Goal: Complete application form

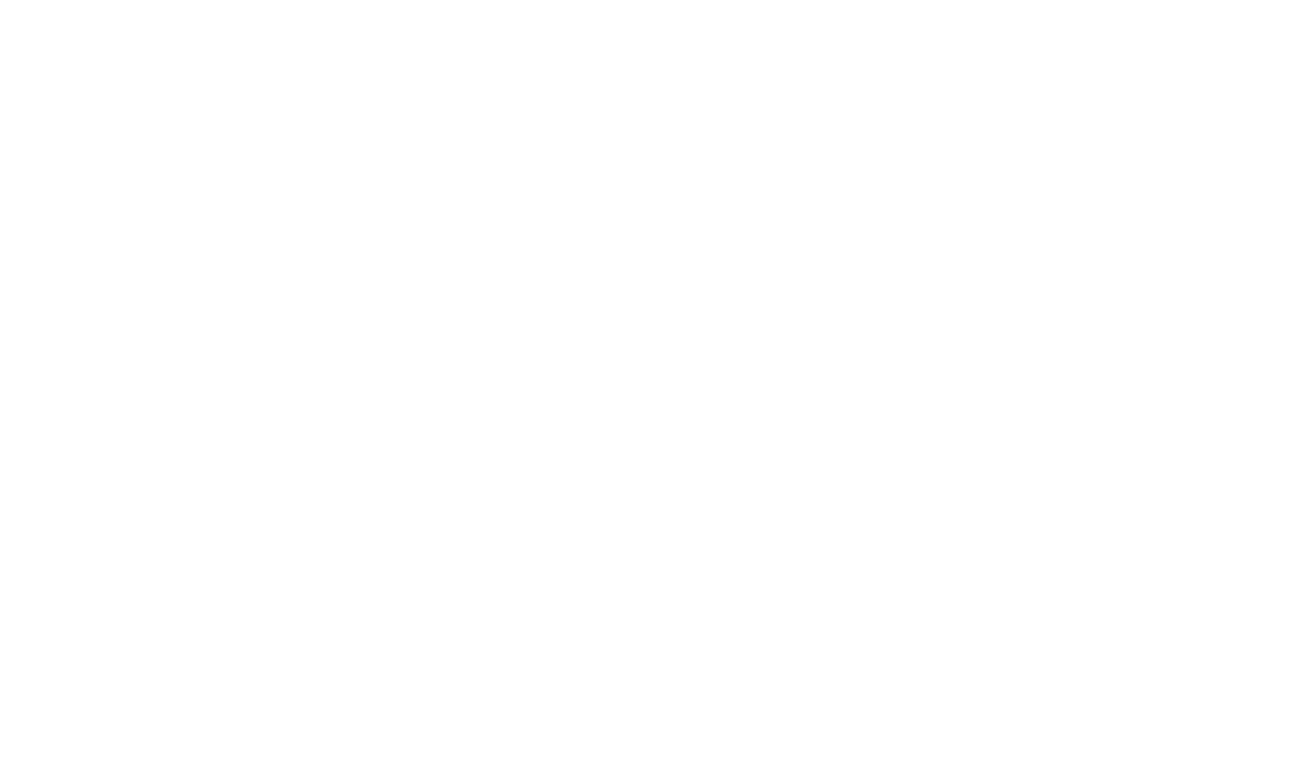
select select "FR"
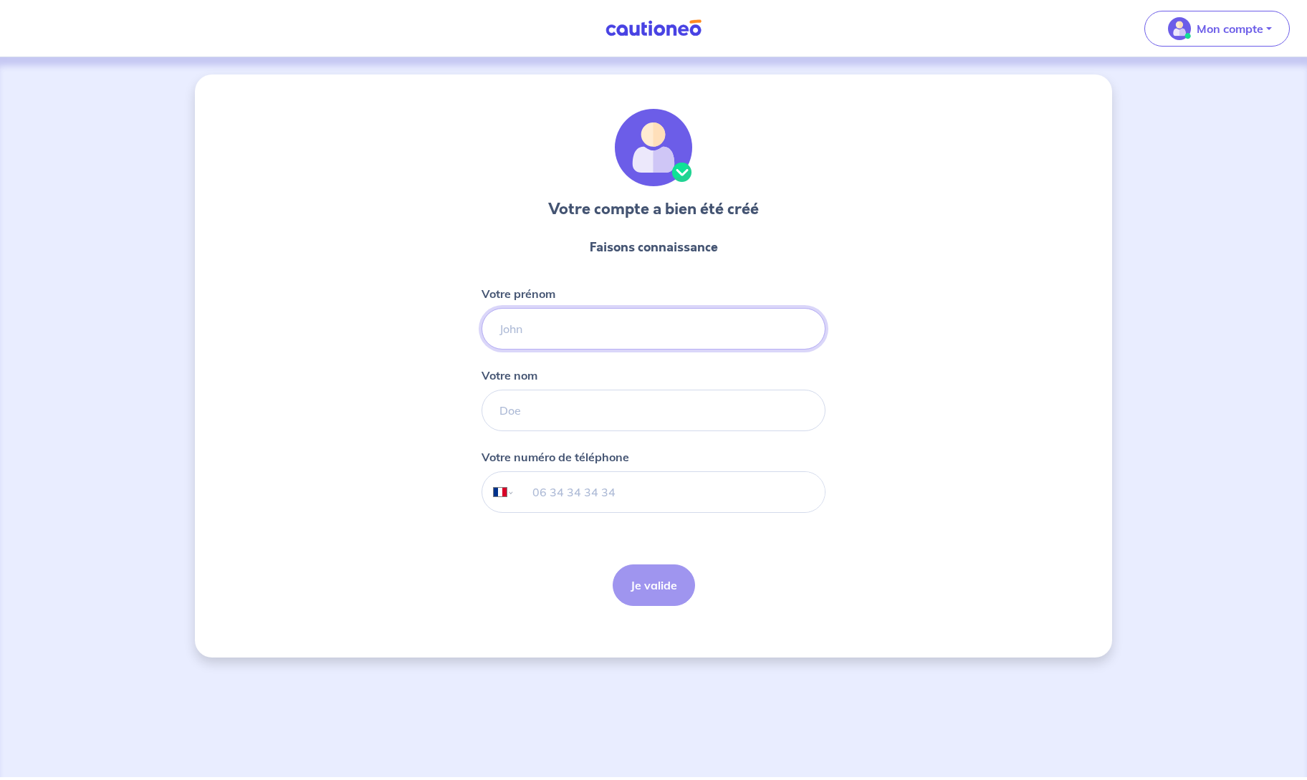
drag, startPoint x: 628, startPoint y: 332, endPoint x: 617, endPoint y: 332, distance: 10.0
click at [628, 332] on input "Votre prénom" at bounding box center [653, 329] width 344 height 42
type input "s"
type input "[PERSON_NAME]"
type input "POLITI"
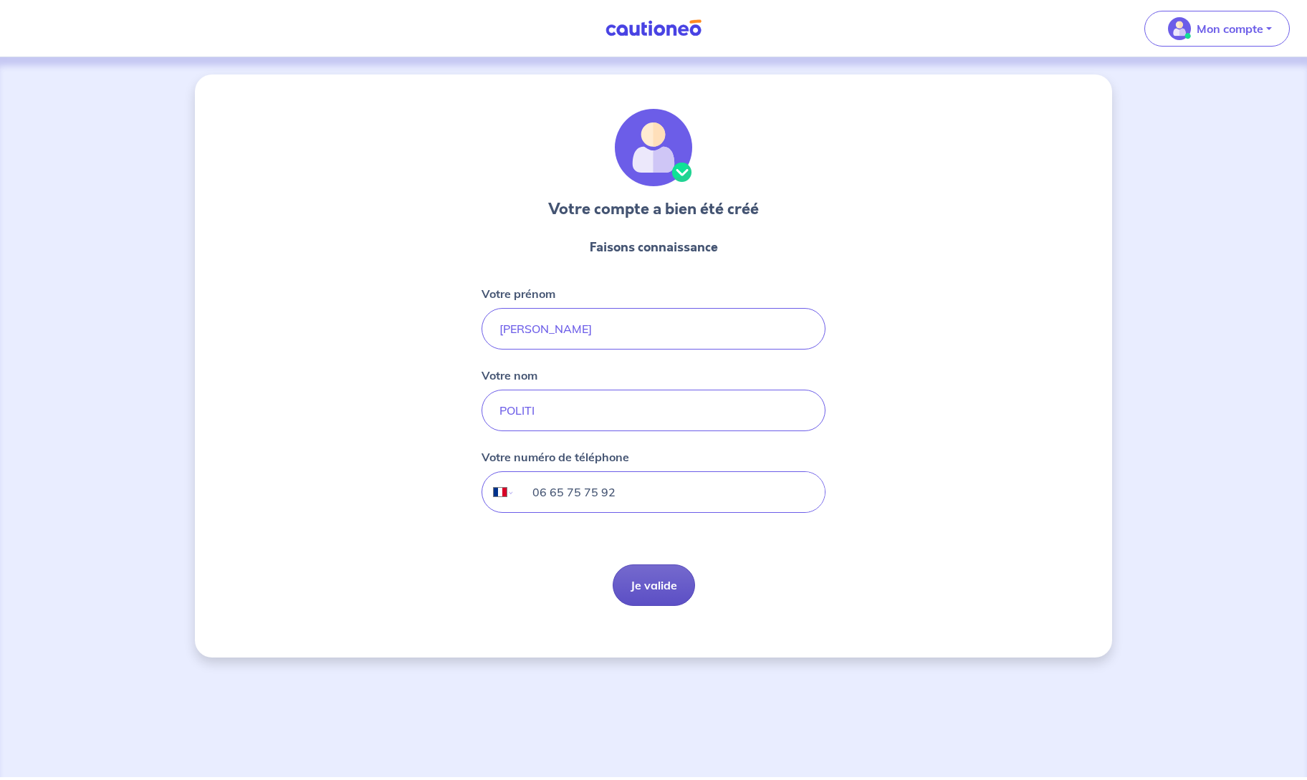
type input "06 65 75 75 92"
click at [650, 585] on button "Je valide" at bounding box center [653, 585] width 82 height 42
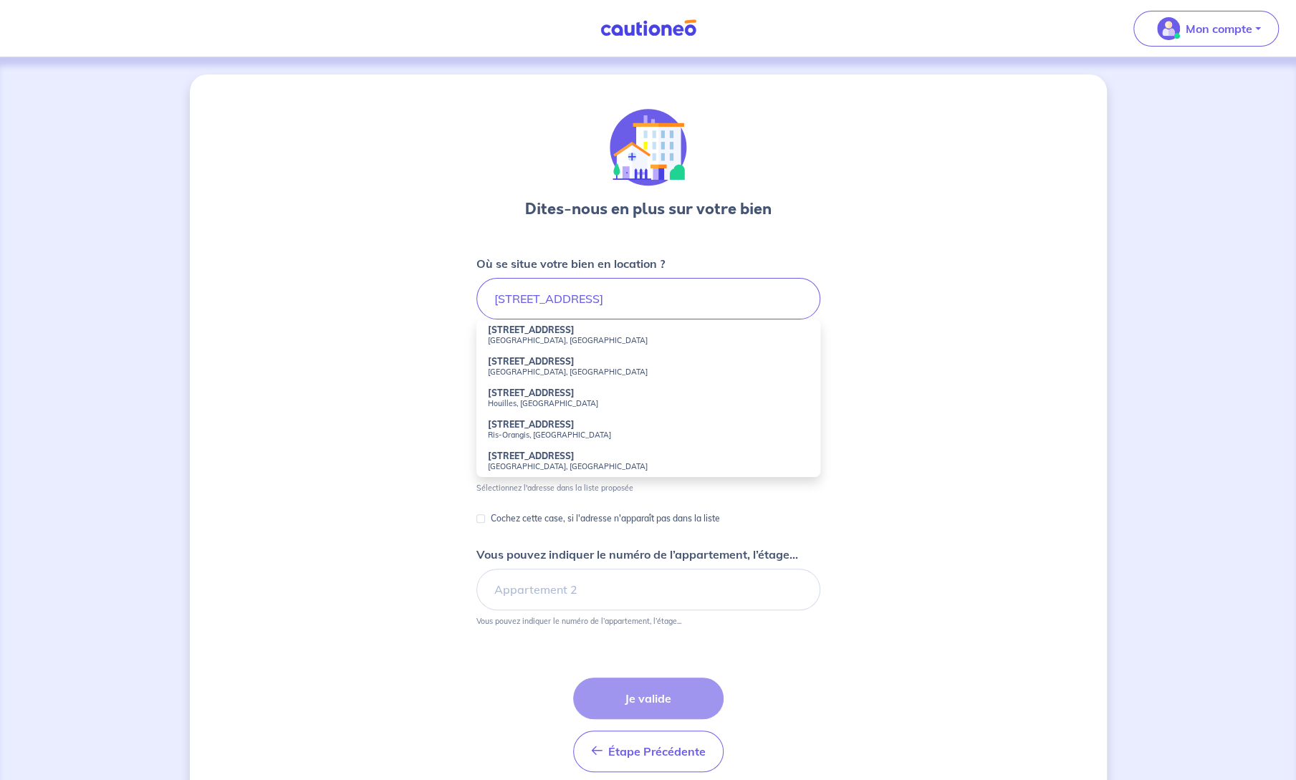
click at [532, 338] on small "[GEOGRAPHIC_DATA], [GEOGRAPHIC_DATA]" at bounding box center [648, 340] width 321 height 10
type input "[STREET_ADDRESS]"
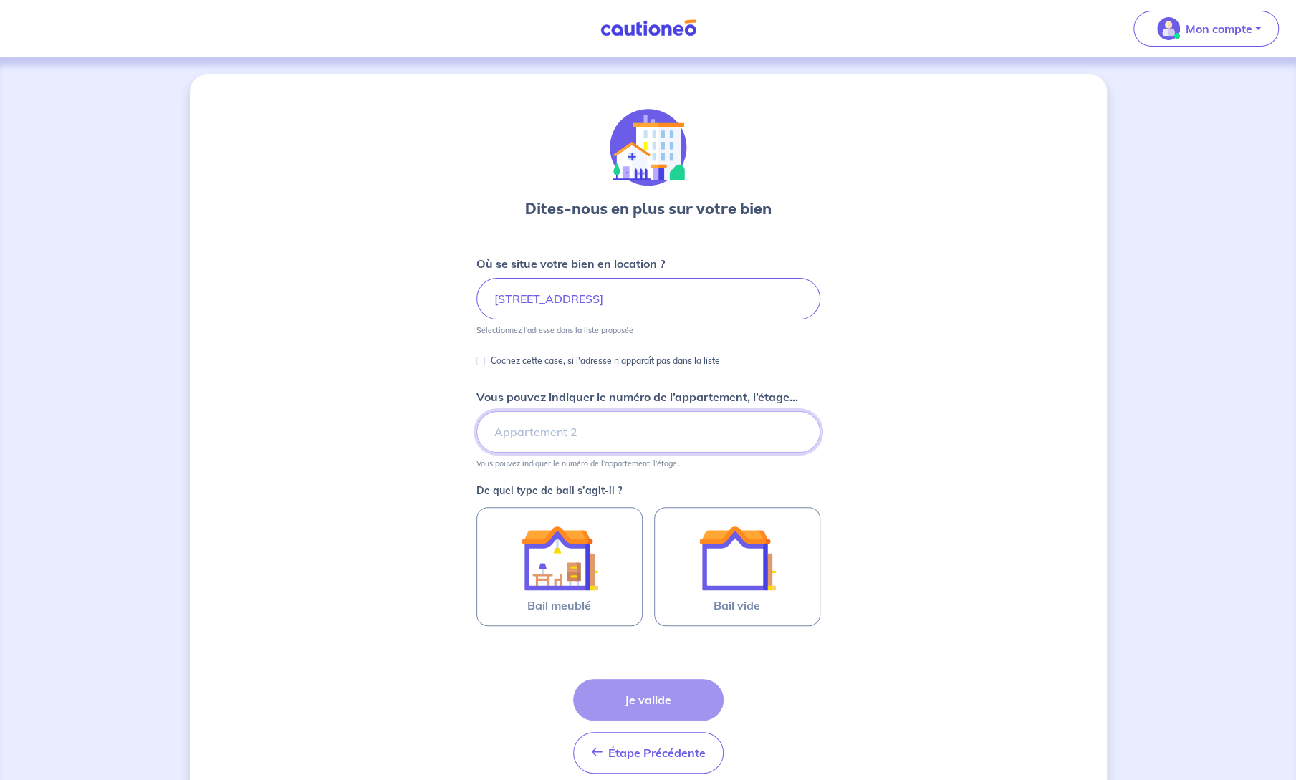
click at [553, 423] on input "Vous pouvez indiquer le numéro de l’appartement, l’étage..." at bounding box center [648, 432] width 344 height 42
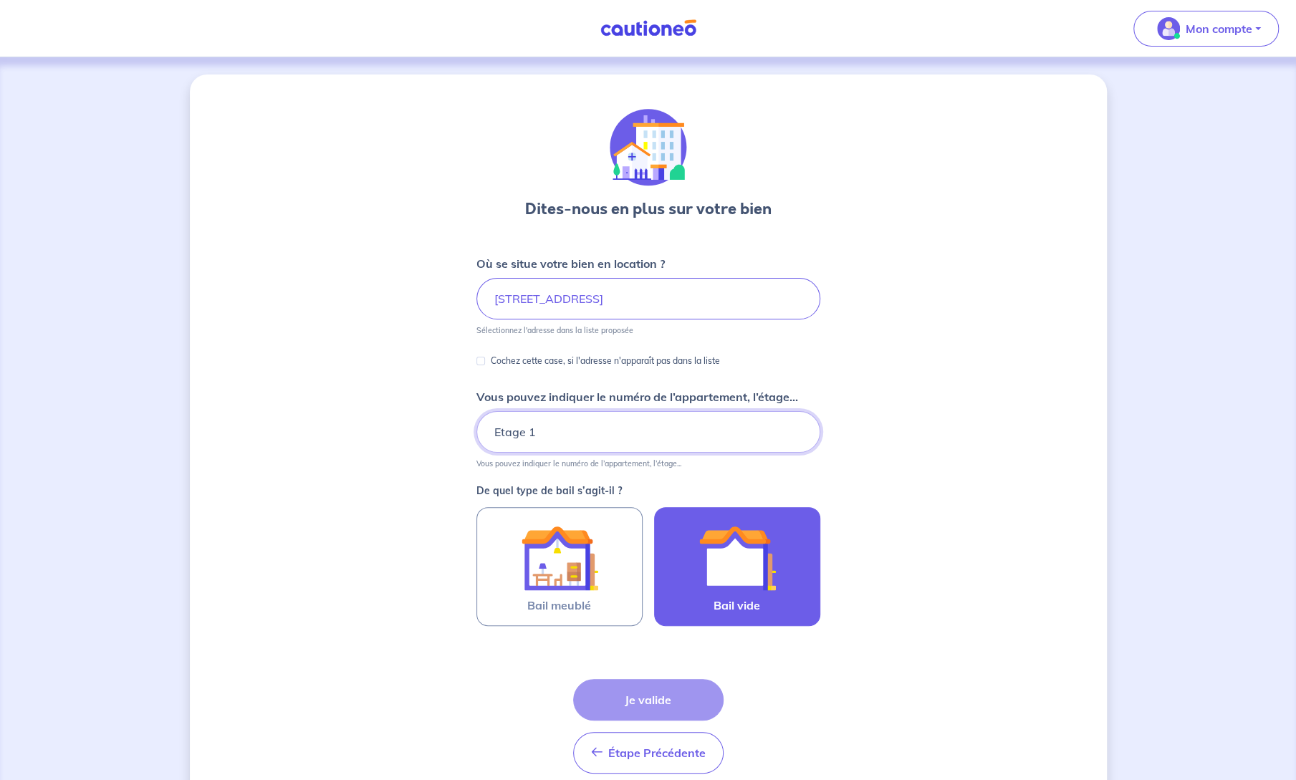
type input "Etage 1"
click at [744, 561] on img at bounding box center [736, 557] width 77 height 77
click at [0, 0] on input "Bail vide" at bounding box center [0, 0] width 0 height 0
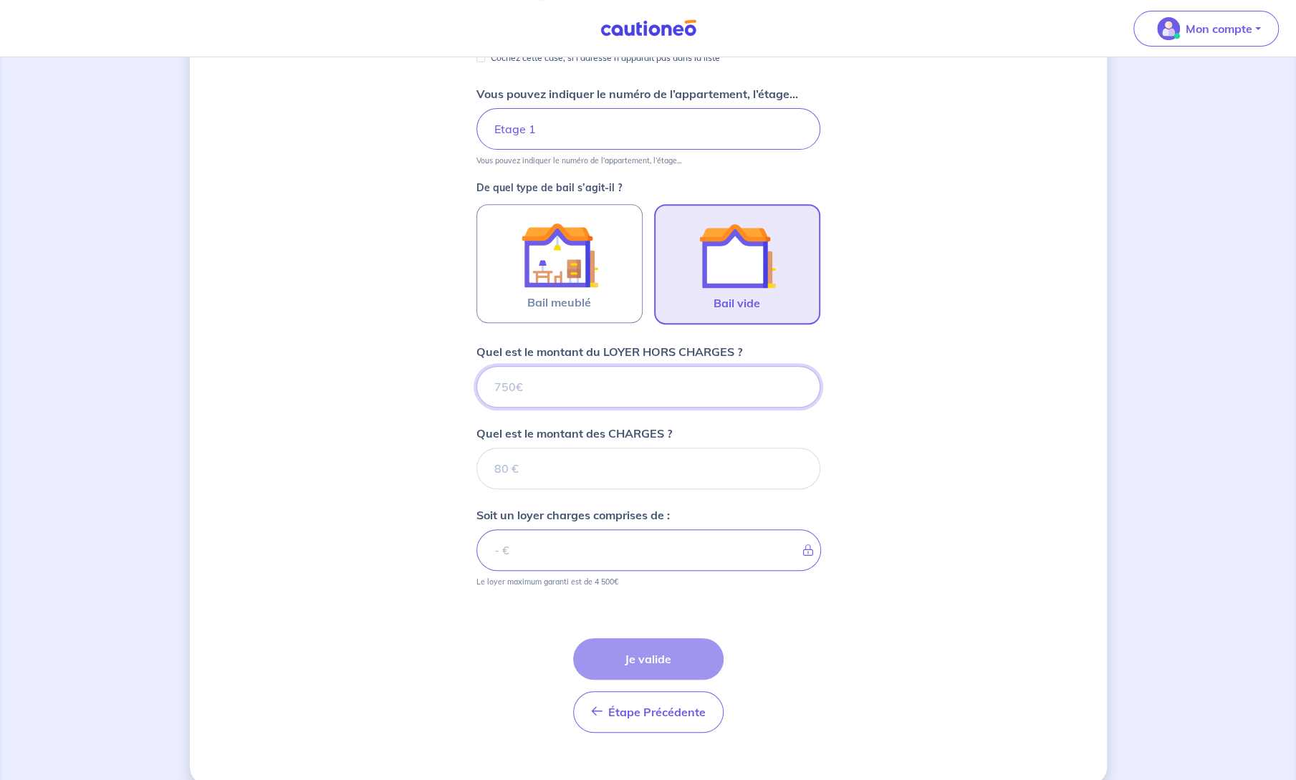
scroll to position [321, 0]
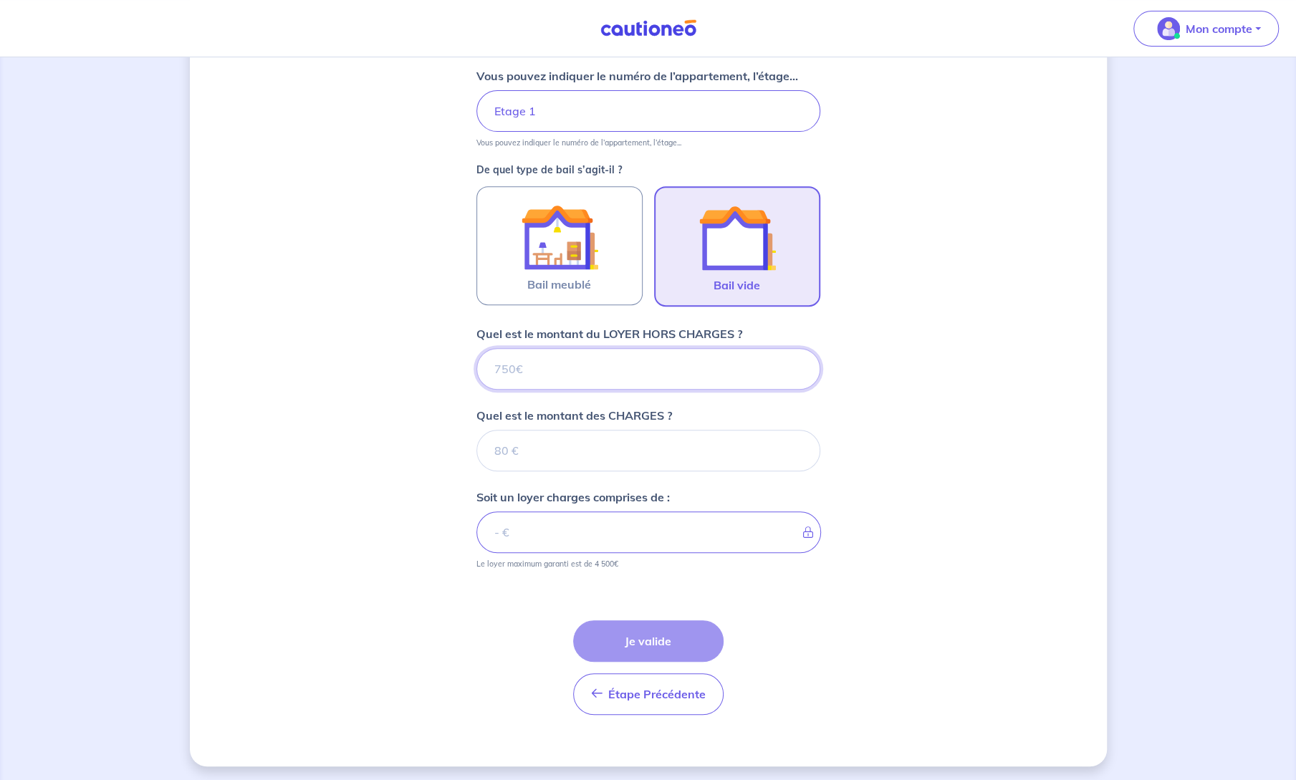
click at [612, 369] on input "Quel est le montant du LOYER HORS CHARGES ?" at bounding box center [648, 369] width 344 height 42
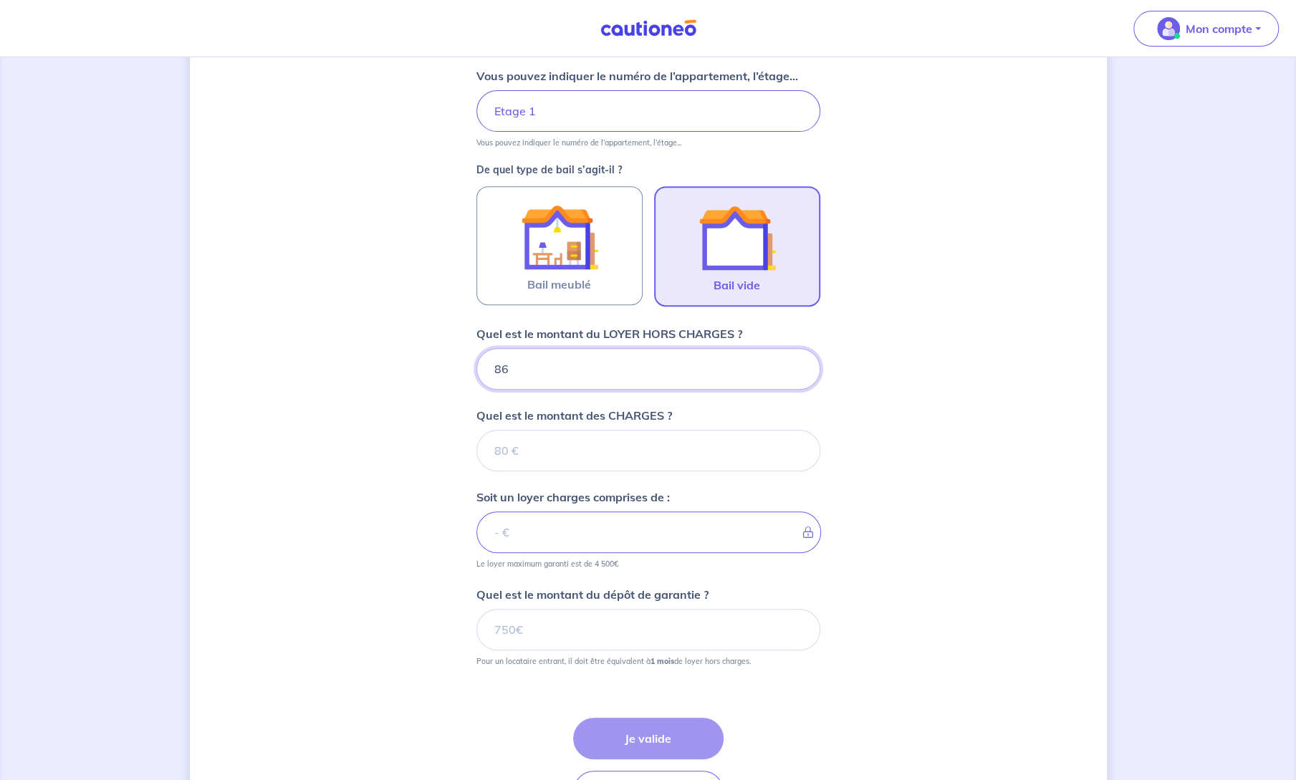
type input "865"
type input "10"
type input "866"
type input "105"
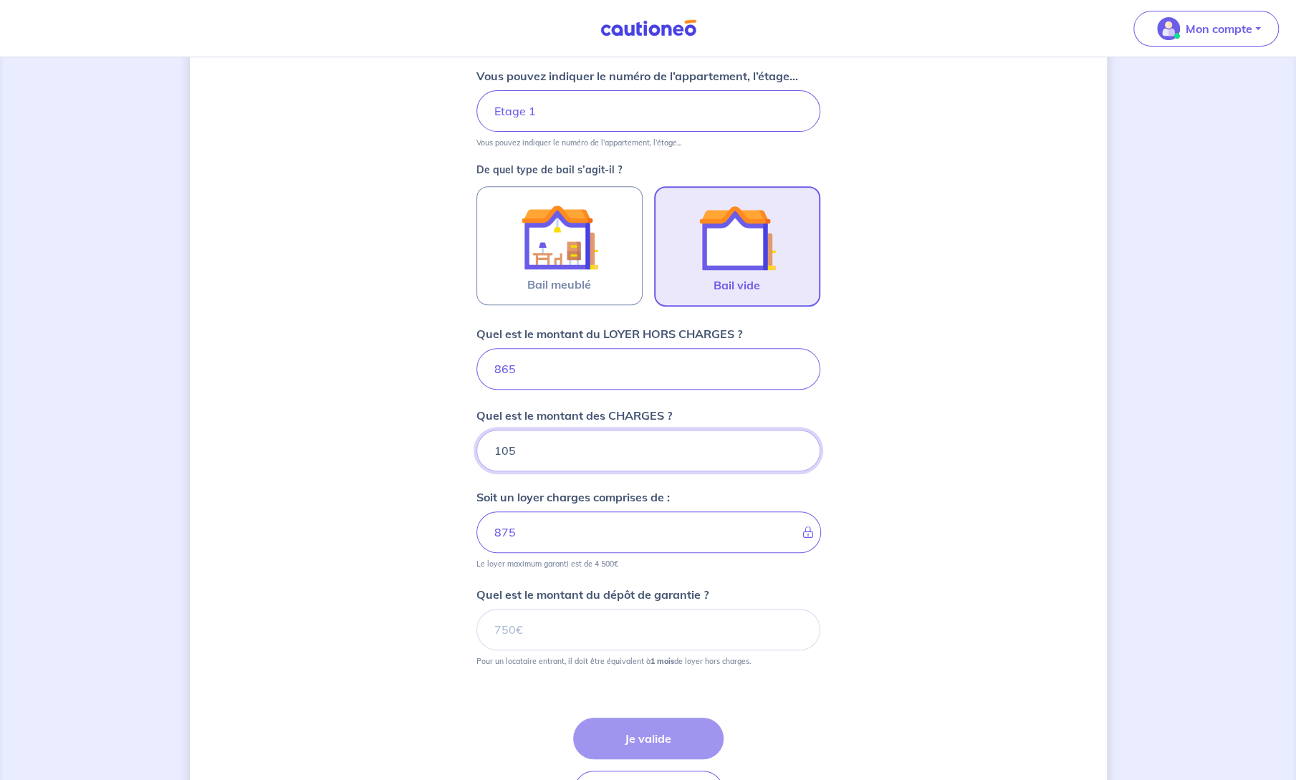
type input "970"
type input "105"
click at [570, 615] on input "Quel est le montant du dépôt de garantie ?" at bounding box center [648, 630] width 344 height 42
click at [570, 616] on input "Quel est le montant du dépôt de garantie ?" at bounding box center [648, 630] width 344 height 42
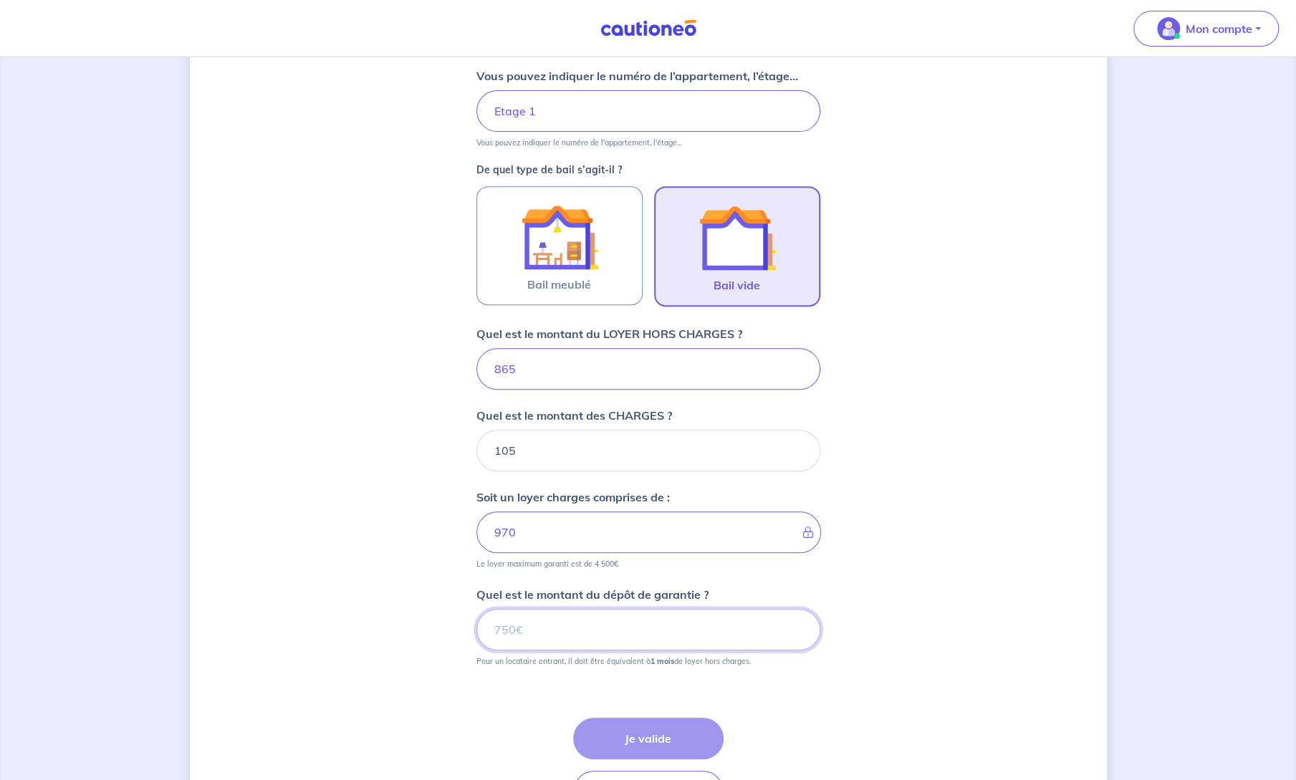
click at [571, 617] on input "Quel est le montant du dépôt de garantie ?" at bounding box center [648, 630] width 344 height 42
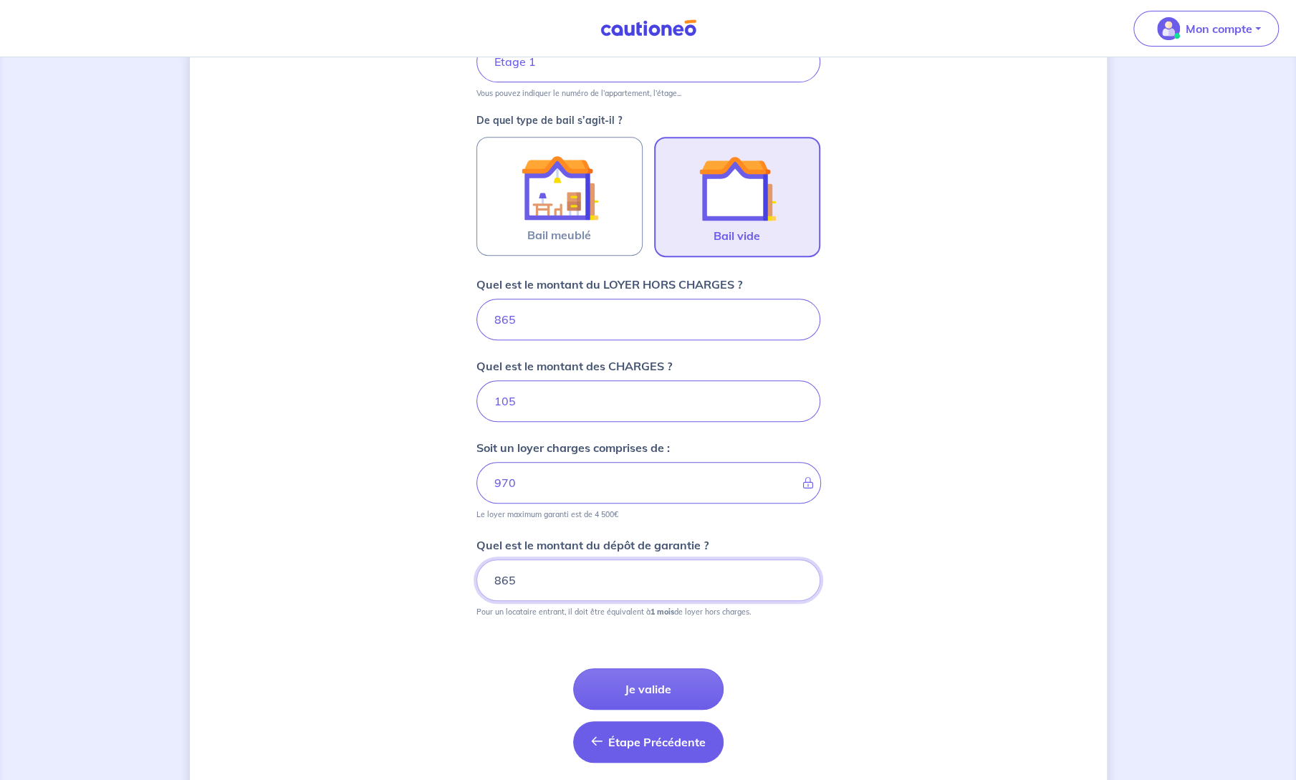
scroll to position [393, 0]
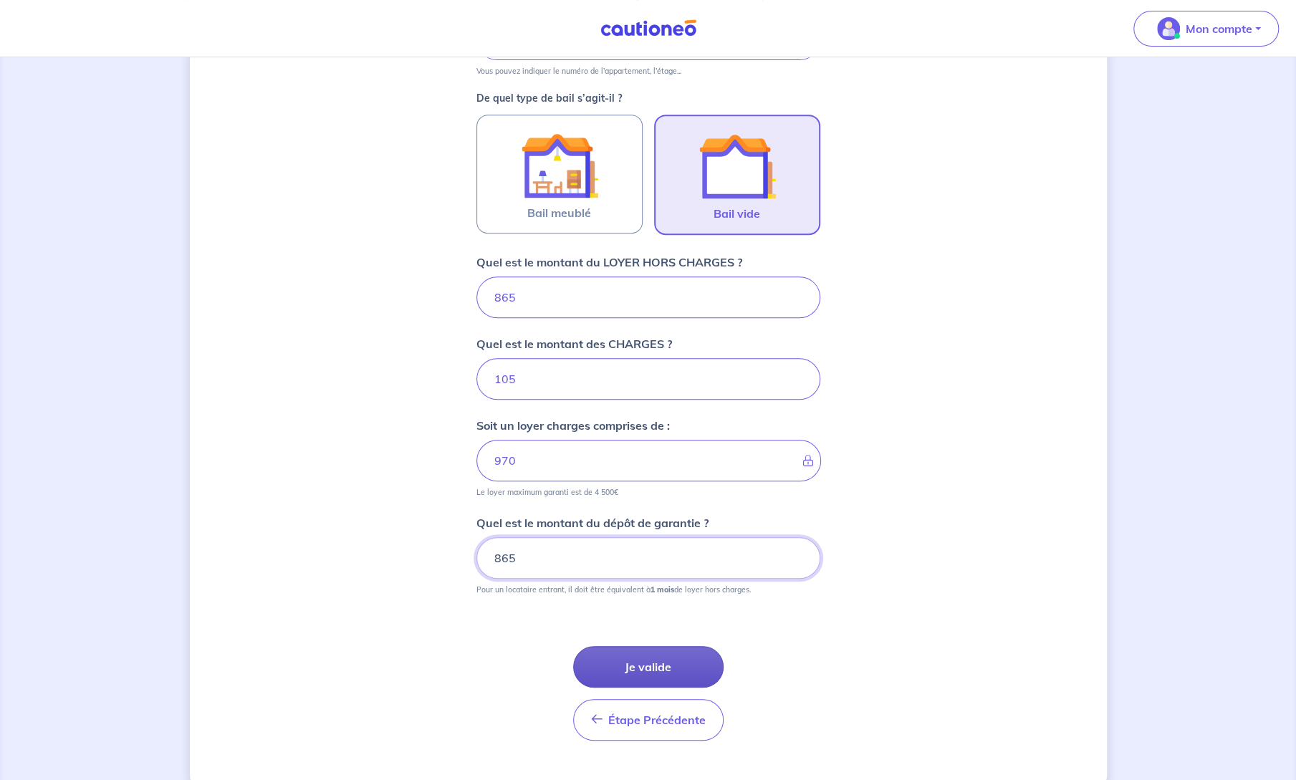
type input "865"
click at [652, 659] on button "Je valide" at bounding box center [648, 667] width 150 height 42
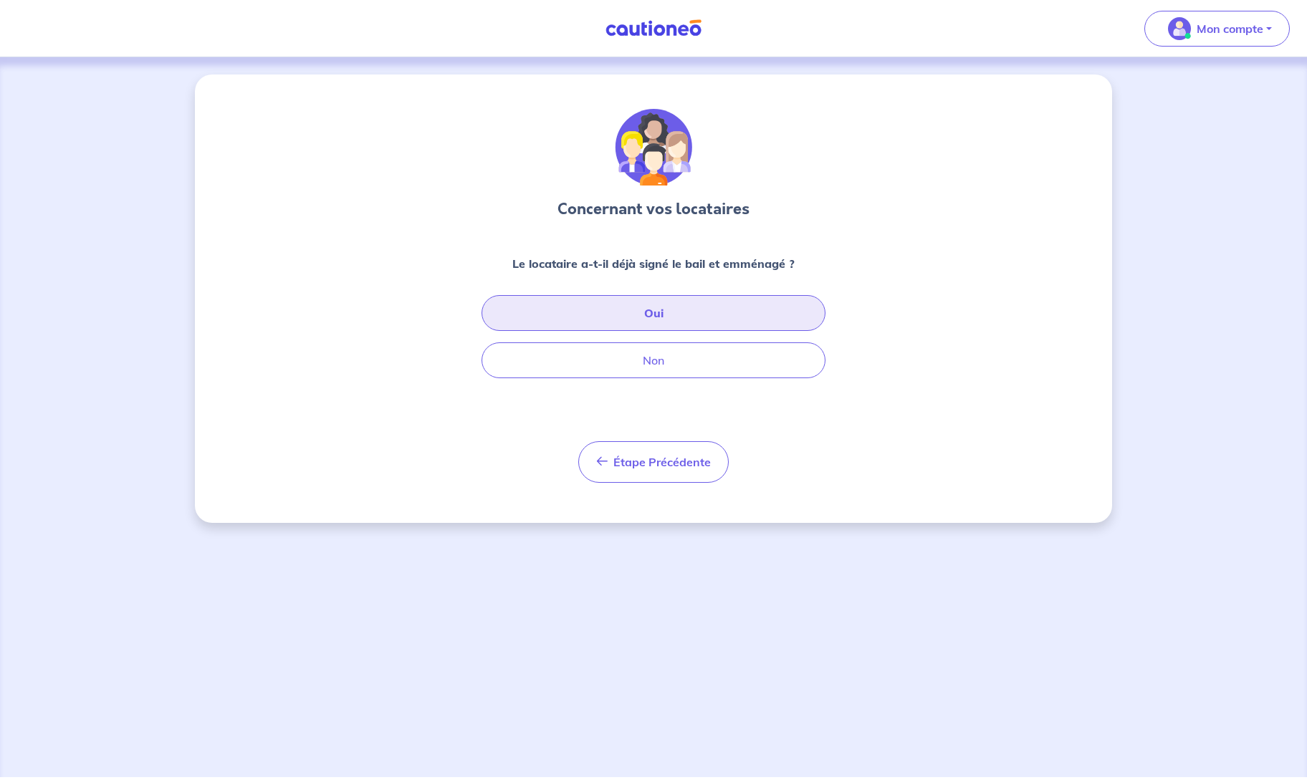
click at [646, 313] on button "Oui" at bounding box center [653, 313] width 344 height 36
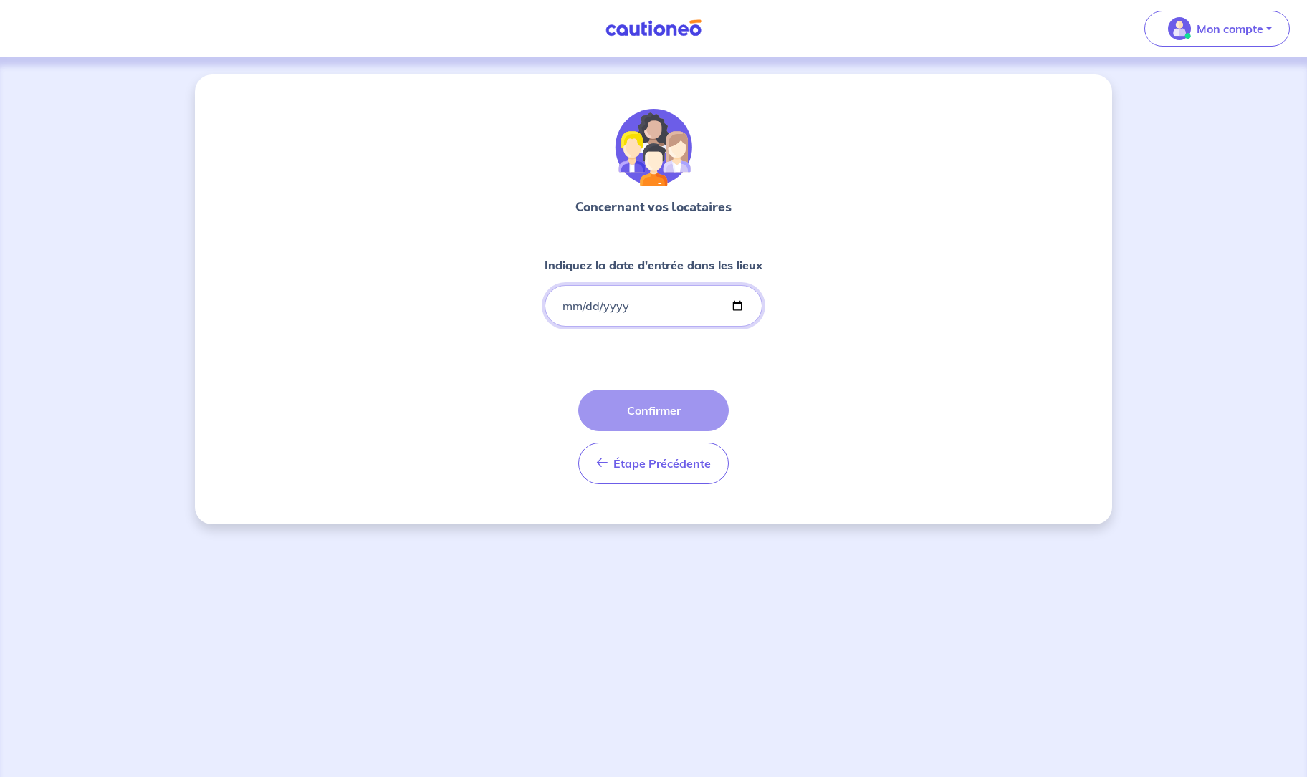
click at [739, 304] on input "Indiquez la date d'entrée dans les lieux" at bounding box center [653, 306] width 218 height 42
type input "[DATE]"
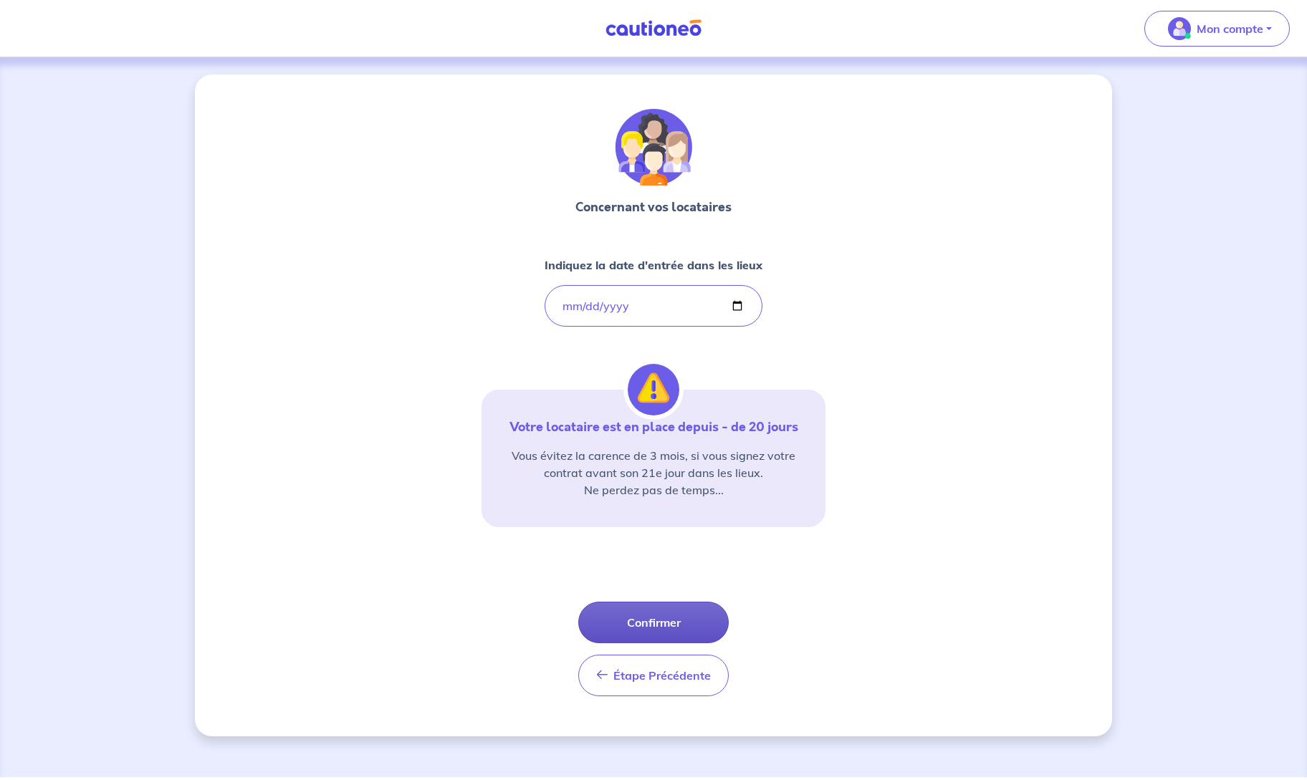
click at [655, 615] on button "Confirmer" at bounding box center [653, 623] width 150 height 42
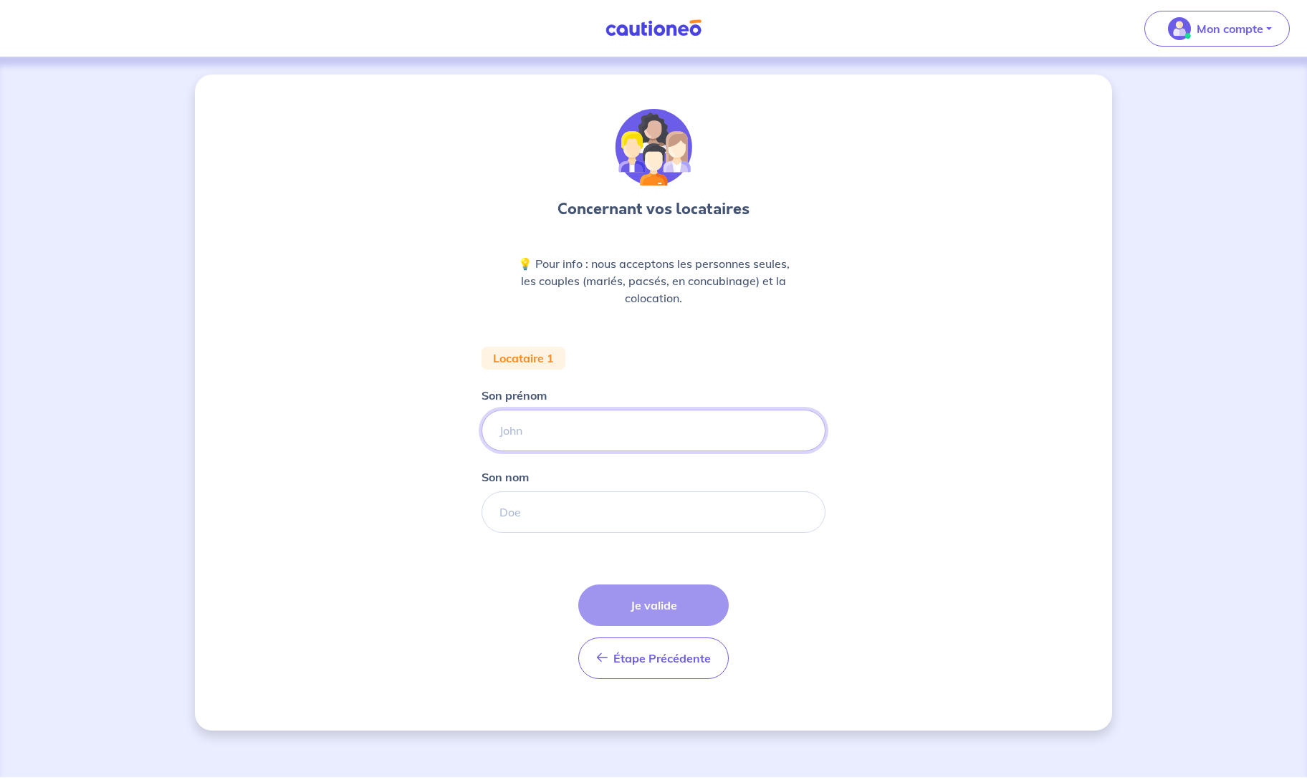
click at [598, 443] on input "Son prénom" at bounding box center [653, 431] width 344 height 42
type input "[PERSON_NAME]"
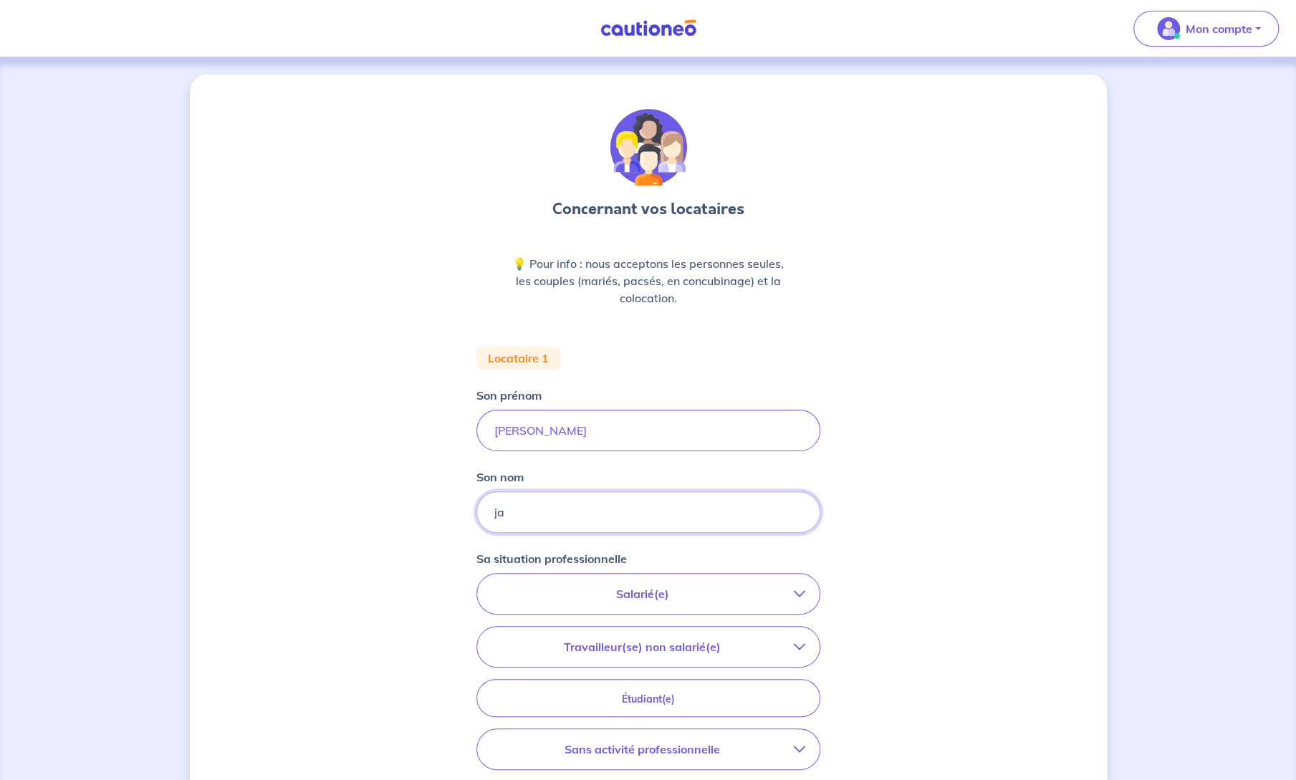
type input "j"
type input "H"
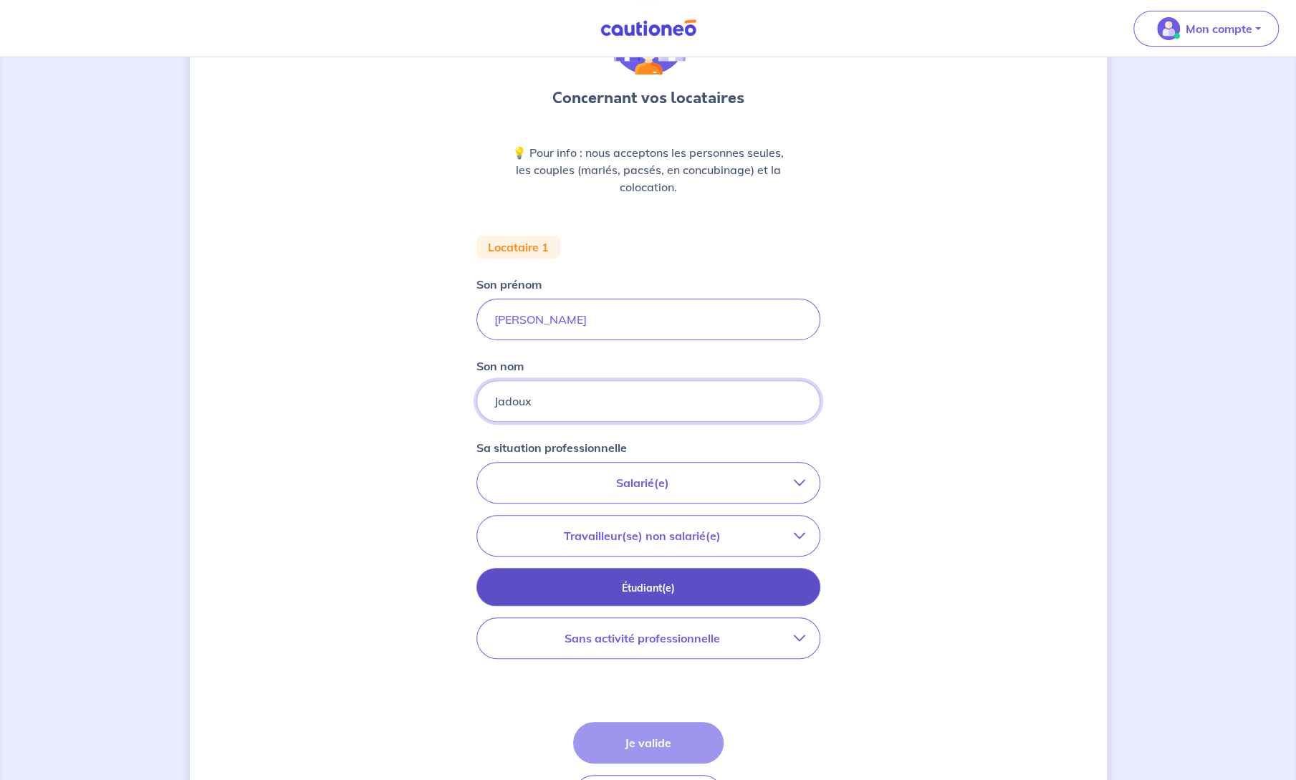
scroll to position [212, 0]
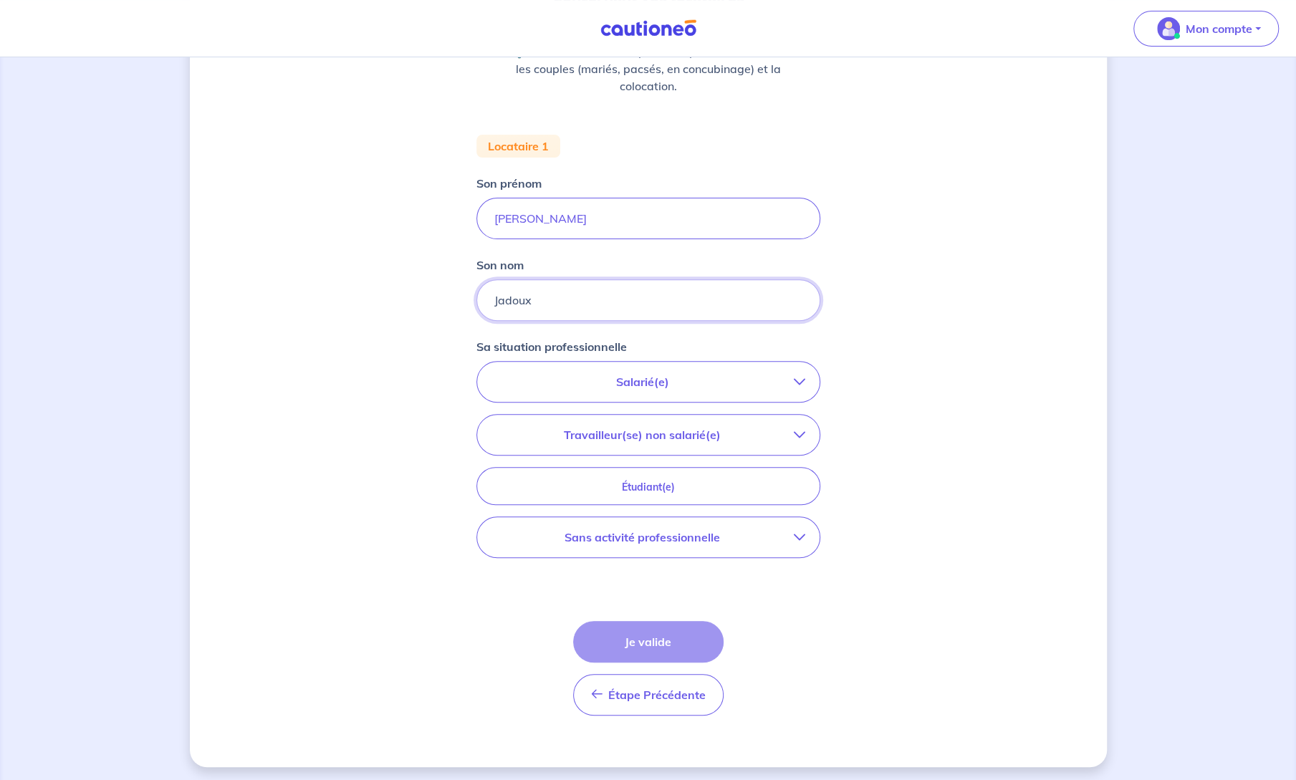
type input "Jadoux"
click at [678, 373] on p "Salarié(e)" at bounding box center [642, 381] width 302 height 17
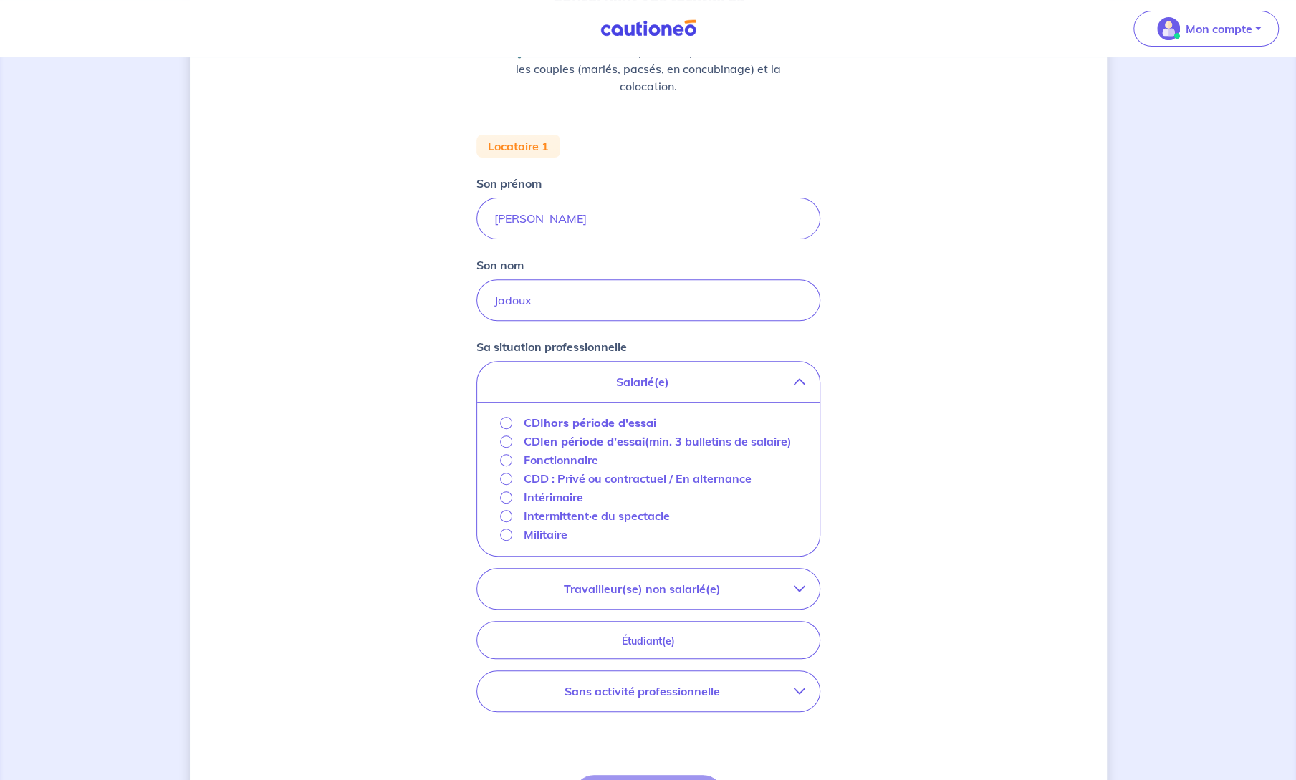
click at [553, 422] on strong "hors période d'essai" at bounding box center [600, 422] width 112 height 14
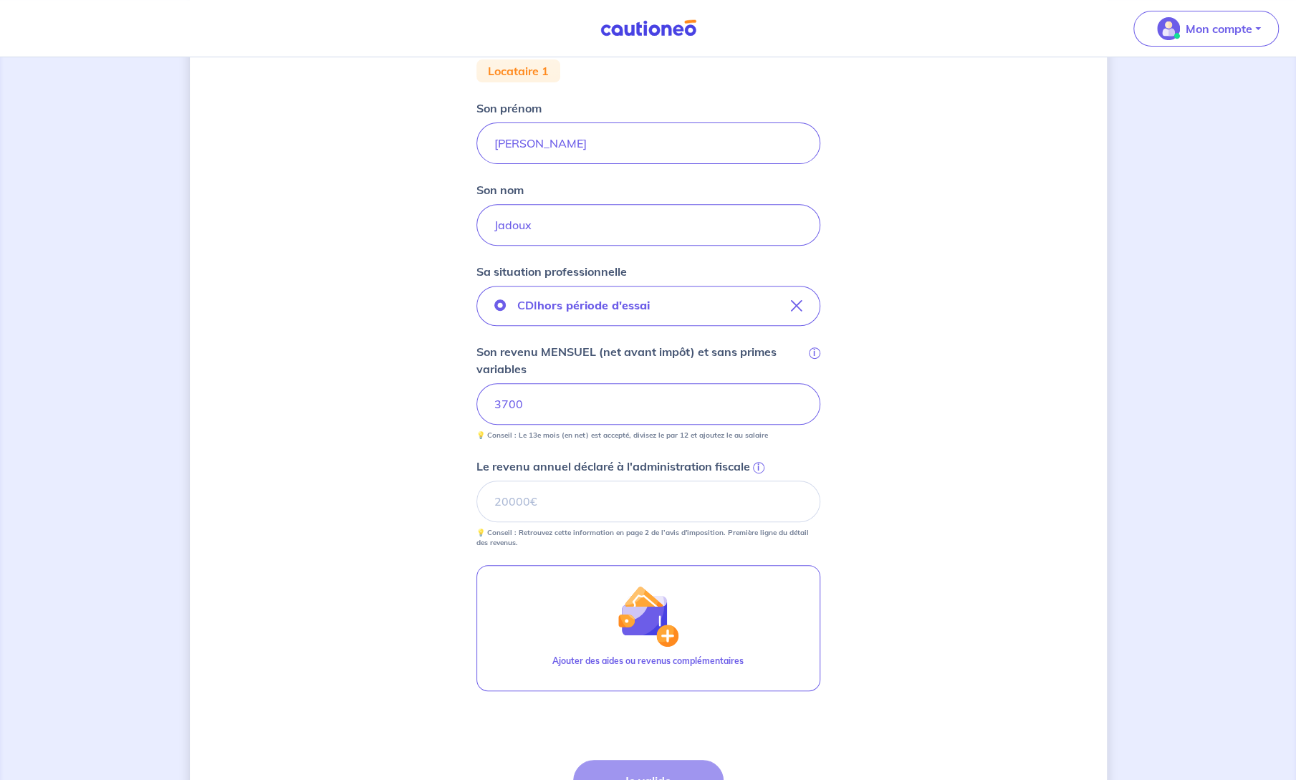
scroll to position [355, 0]
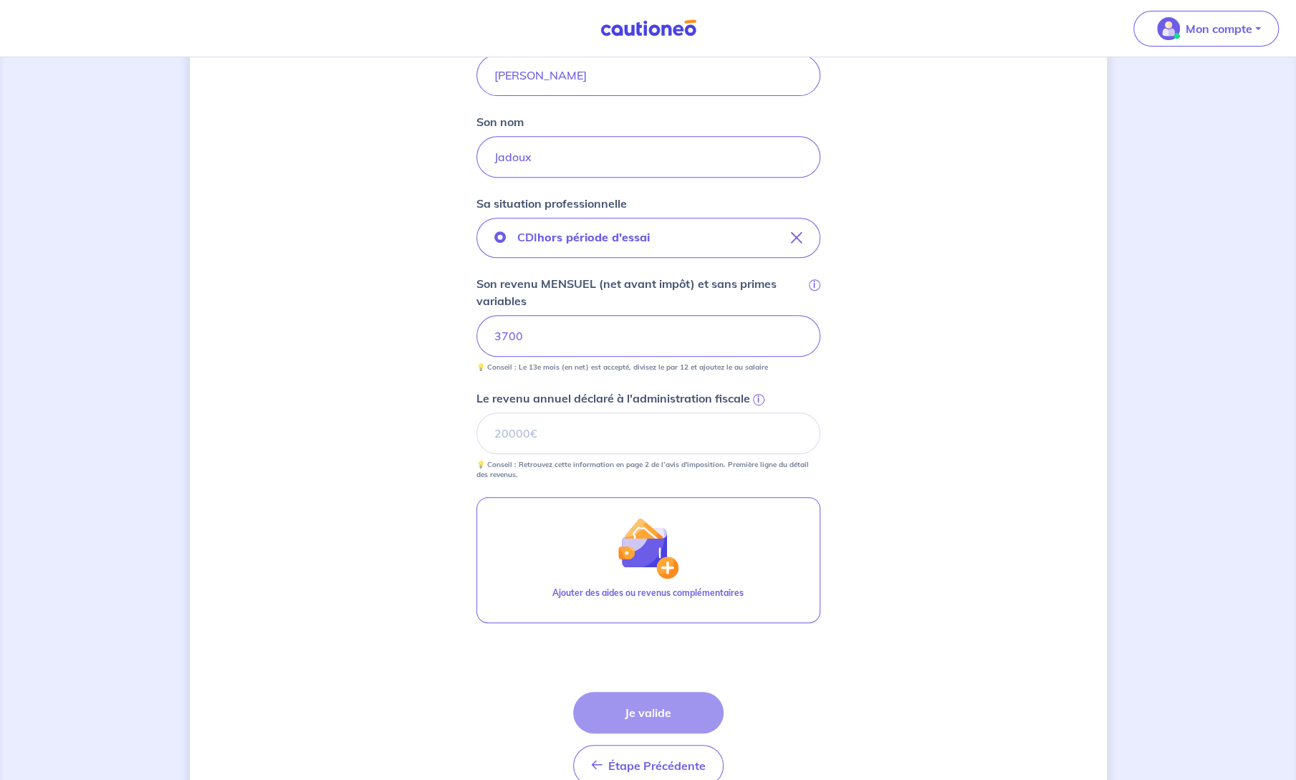
click at [926, 385] on div "Concernant vos locataires 💡 Pour info : nous acceptons les personnes seules, le…" at bounding box center [648, 278] width 917 height 1119
click at [666, 445] on input "Le revenu annuel déclaré à l'administration fiscale i" at bounding box center [648, 434] width 344 height 42
click at [957, 378] on div "Concernant vos locataires 💡 Pour info : nous acceptons les personnes seules, le…" at bounding box center [648, 278] width 917 height 1119
click at [582, 413] on div "Le revenu annuel déclaré à l'administration fiscale i 💡 Conseil : Retrouvez cet…" at bounding box center [648, 435] width 344 height 90
click at [582, 416] on input "Le revenu annuel déclaré à l'administration fiscale i" at bounding box center [648, 434] width 344 height 42
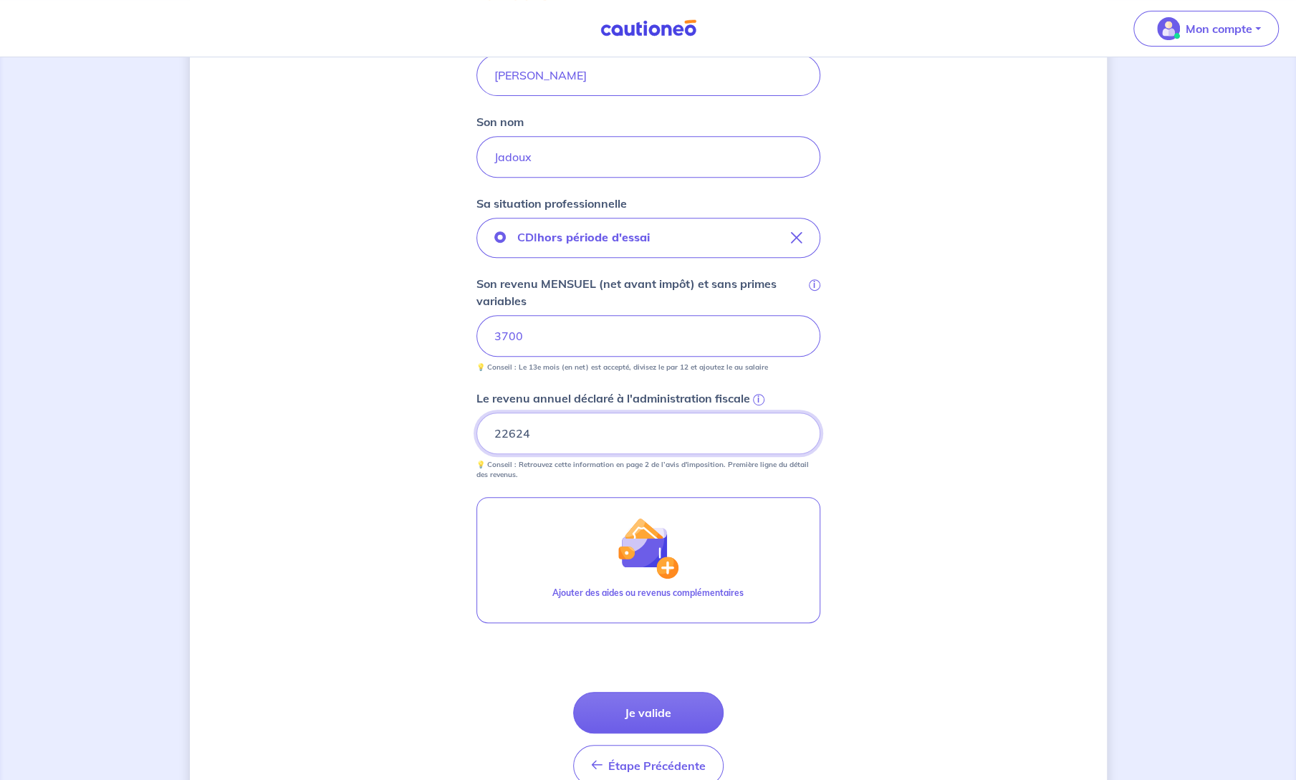
type input "22624"
click at [945, 513] on div "Concernant vos locataires 💡 Pour info : nous acceptons les personnes seules, le…" at bounding box center [648, 278] width 917 height 1119
click at [656, 711] on button "Je valide" at bounding box center [648, 713] width 150 height 42
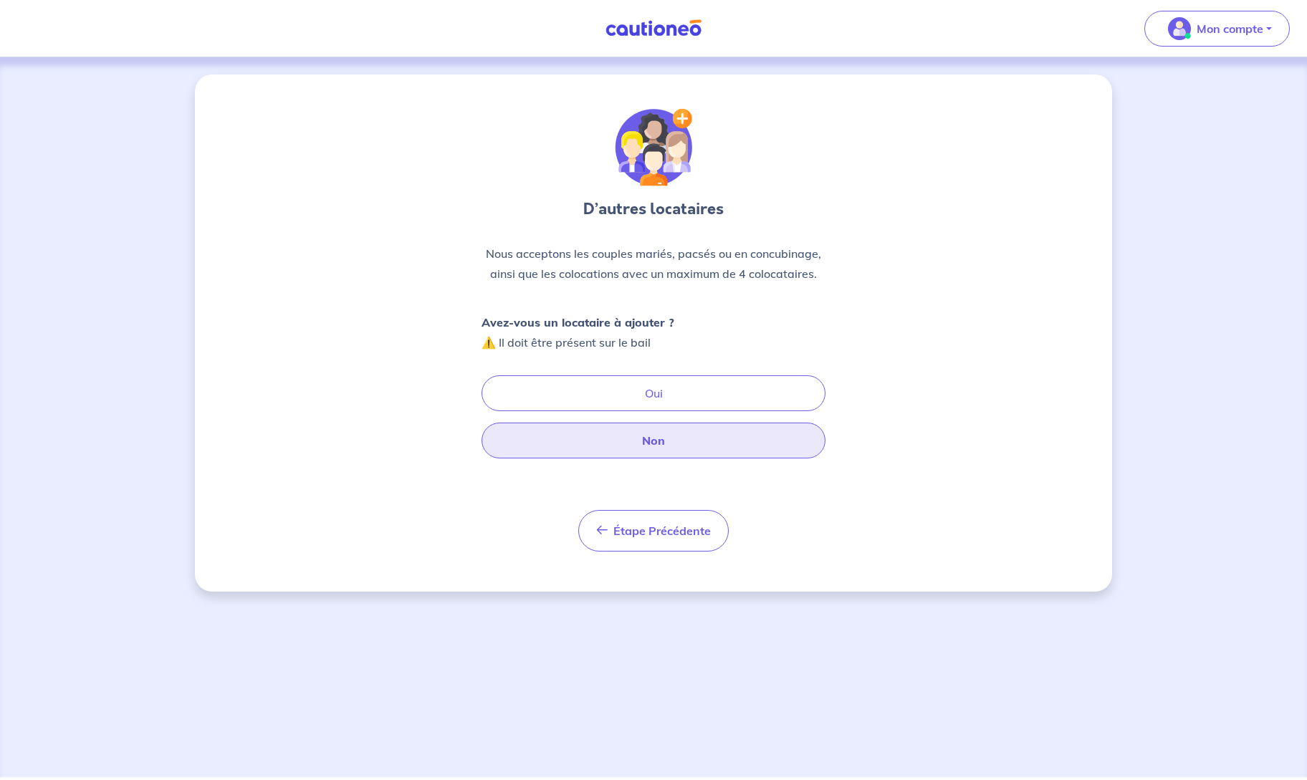
click at [619, 437] on button "Non" at bounding box center [653, 441] width 344 height 36
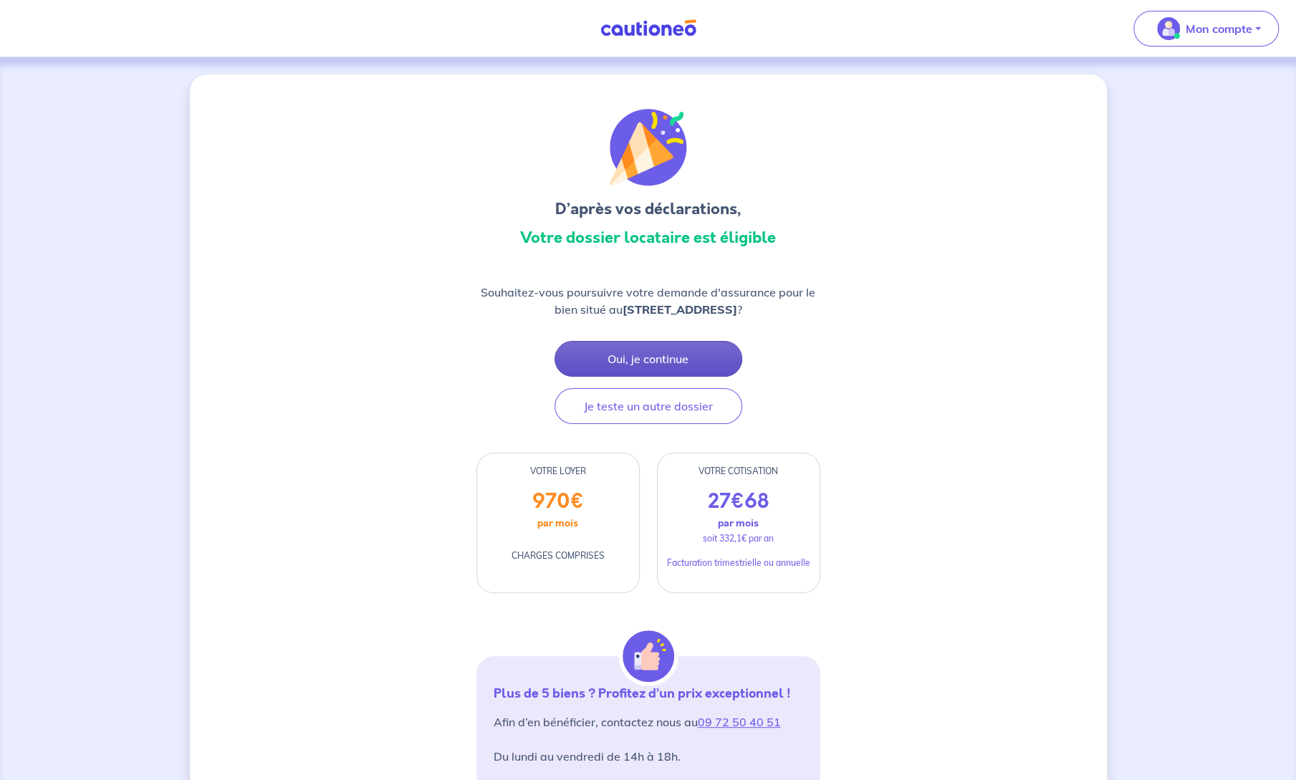
click at [635, 355] on button "Oui, je continue" at bounding box center [648, 359] width 188 height 36
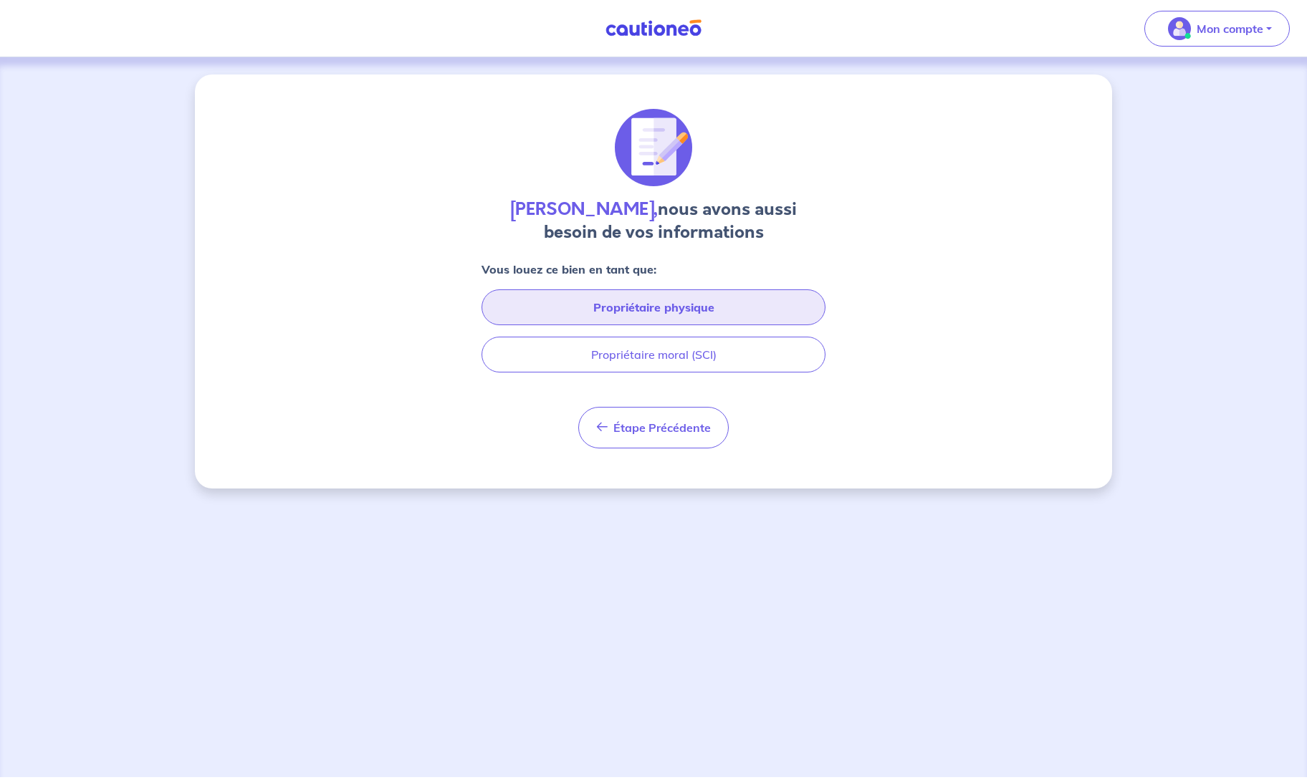
click at [668, 307] on button "Propriétaire physique" at bounding box center [653, 307] width 344 height 36
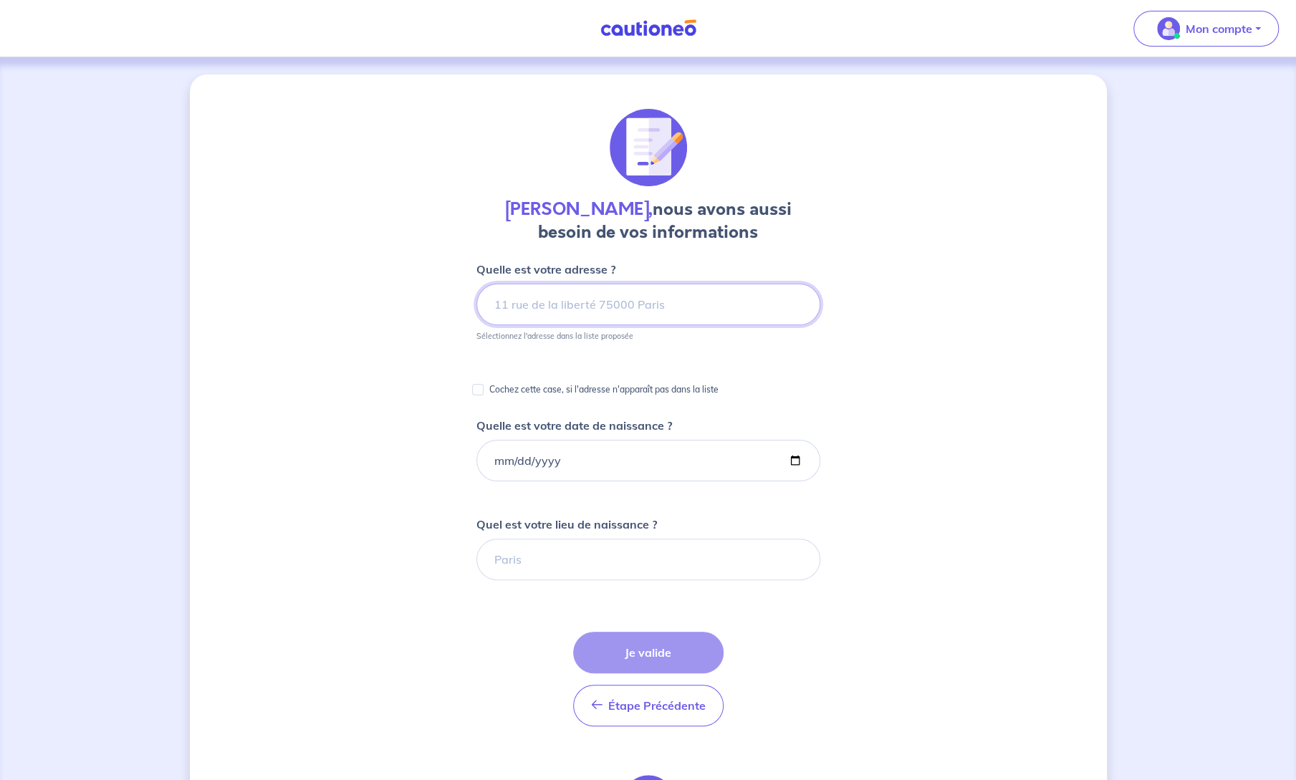
click at [760, 313] on input at bounding box center [648, 305] width 344 height 42
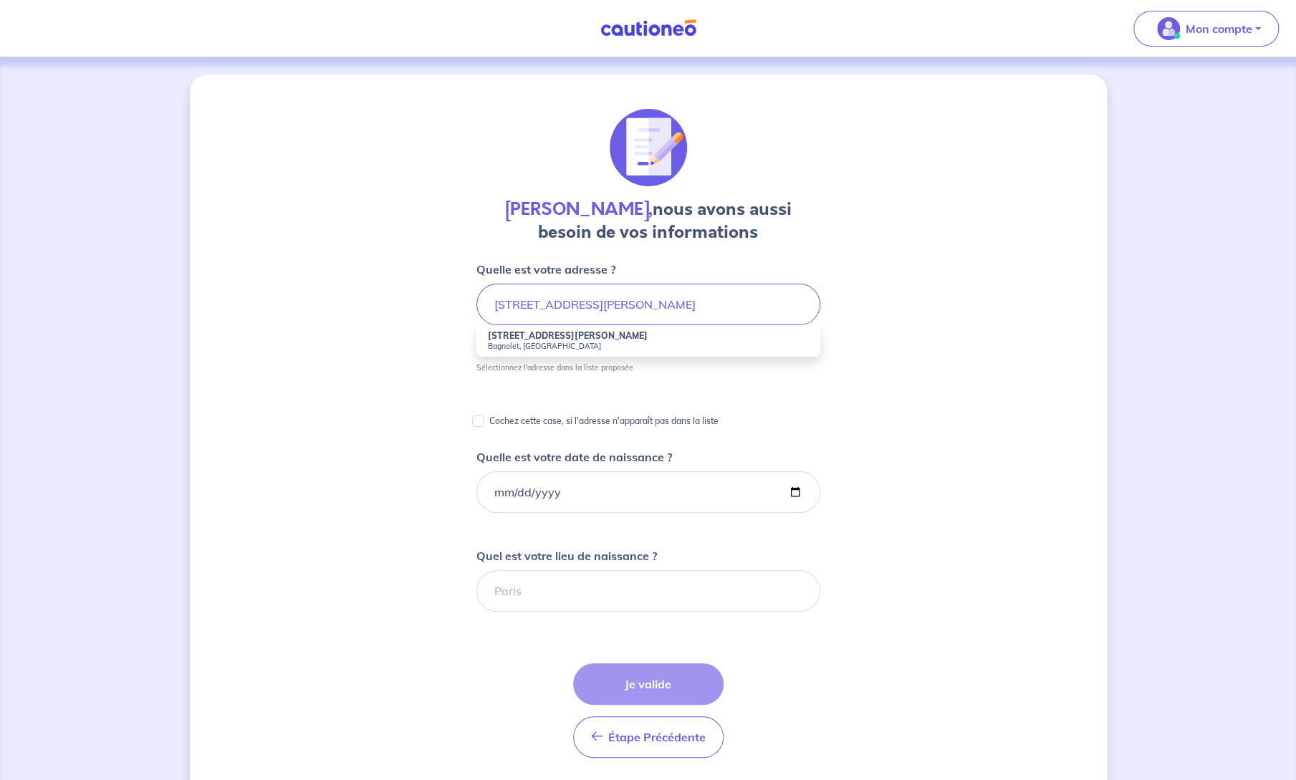
click at [626, 341] on small "Bagnolet, [GEOGRAPHIC_DATA]" at bounding box center [648, 346] width 321 height 10
type input "[STREET_ADDRESS][PERSON_NAME]"
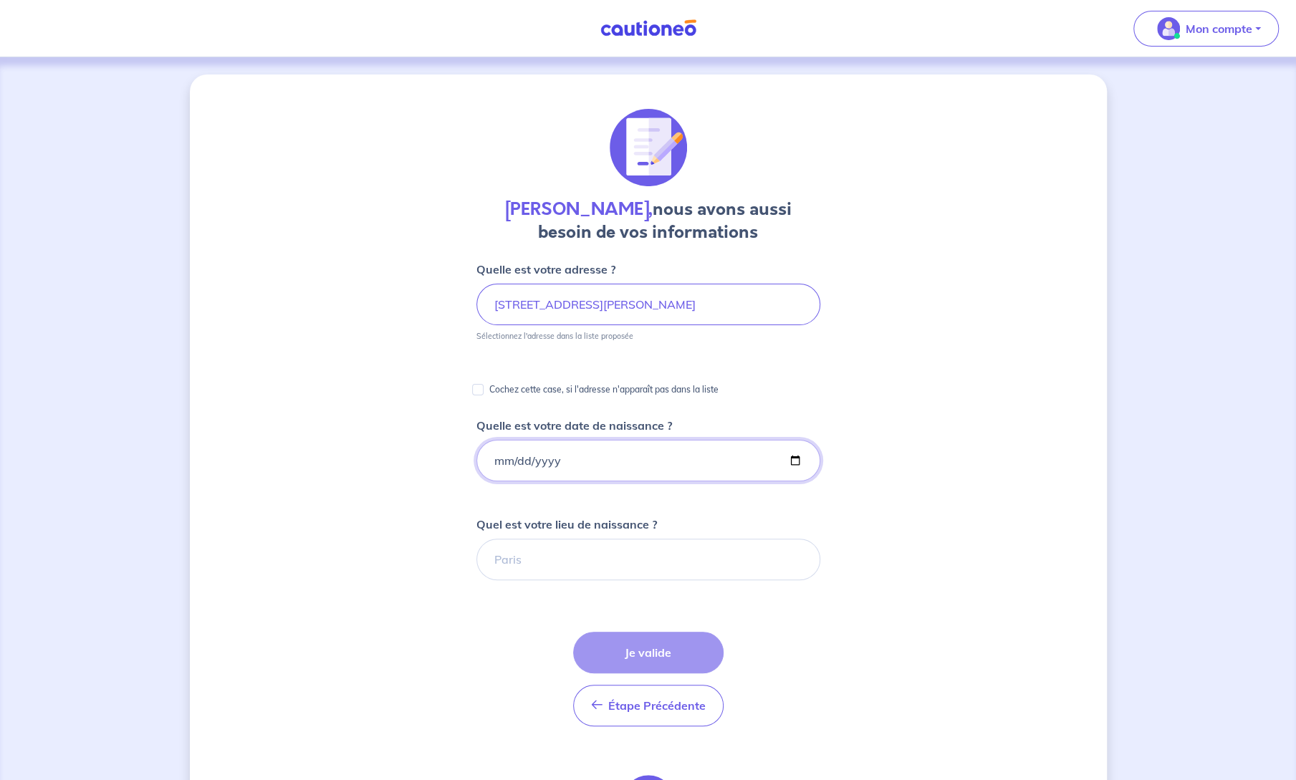
click at [607, 445] on input "Quelle est votre date de naissance ?" at bounding box center [648, 461] width 344 height 42
type input "[DATE]"
click at [610, 551] on input "Quel est votre lieu de naissance ?" at bounding box center [648, 560] width 344 height 42
type input "Aubervilliers"
click at [646, 657] on button "Je valide" at bounding box center [648, 653] width 150 height 42
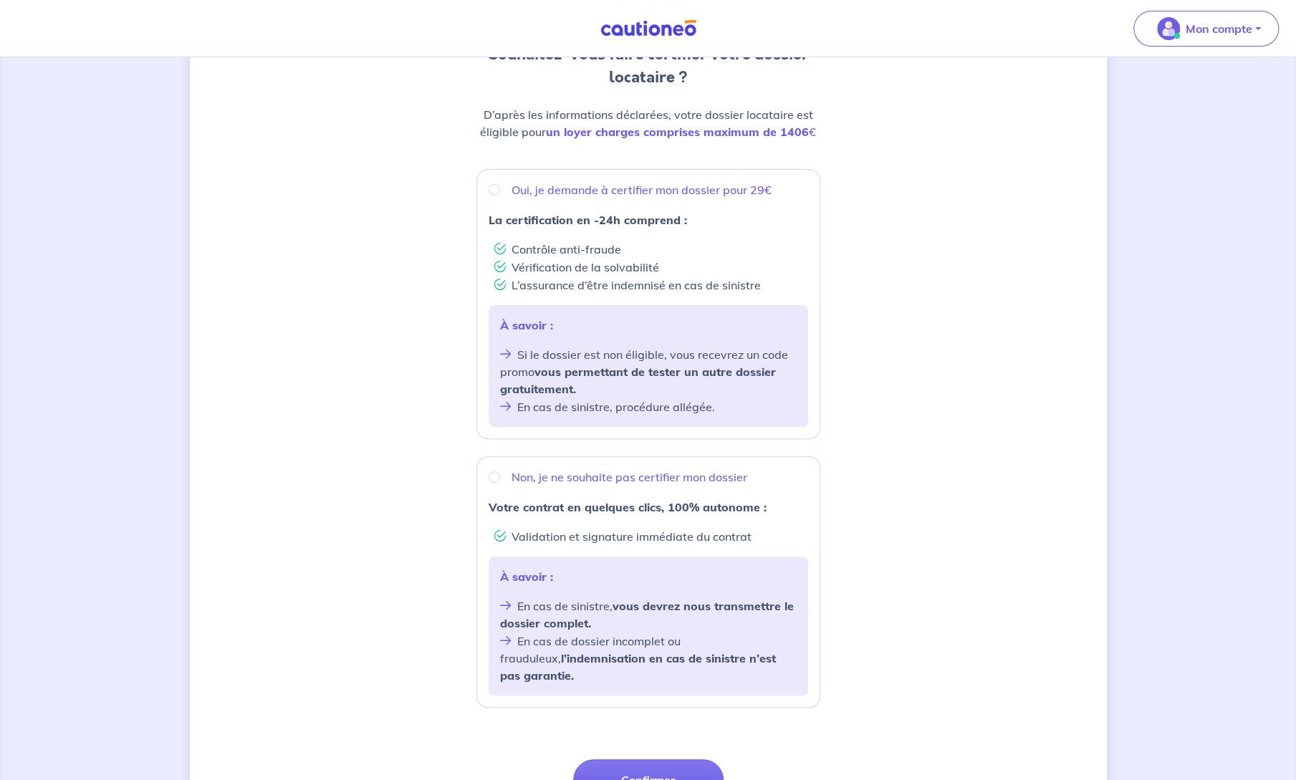
scroll to position [144, 0]
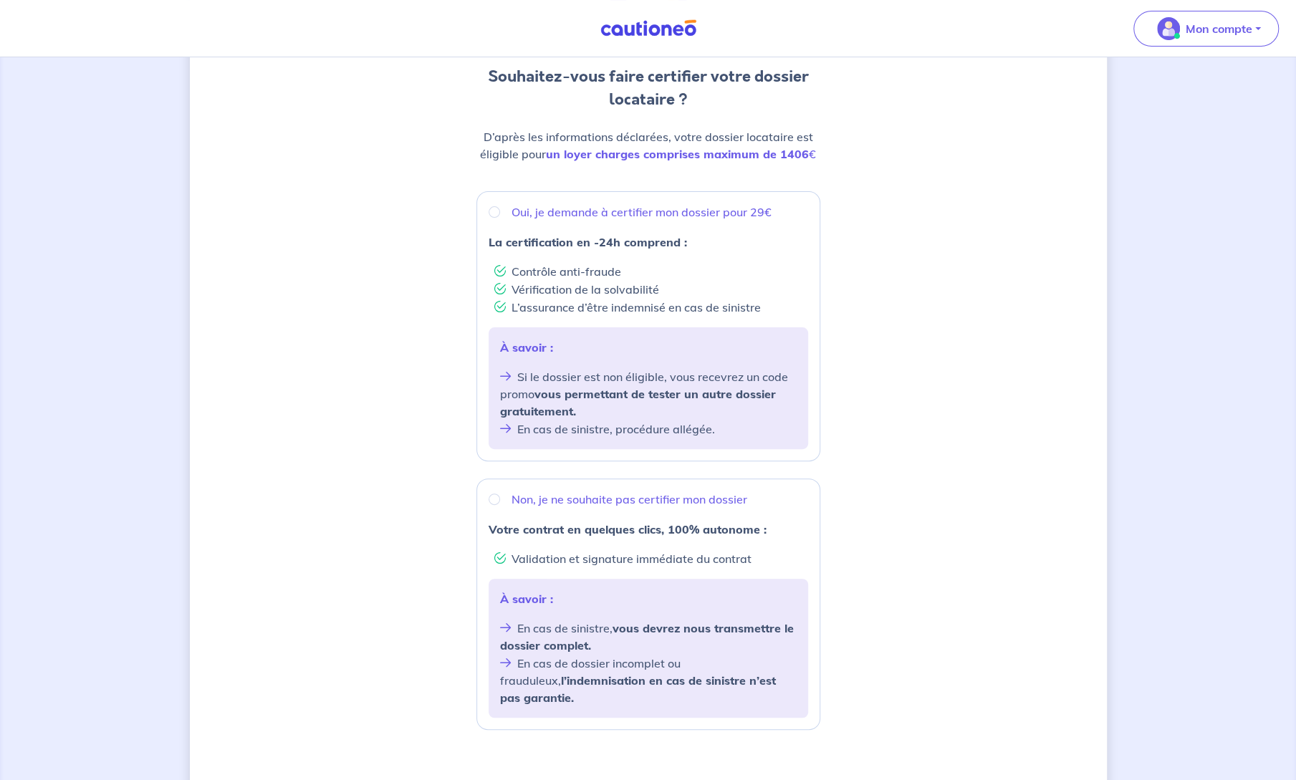
click at [501, 207] on div "Oui, je demande à certifier mon dossier pour 29€" at bounding box center [648, 211] width 319 height 17
radio input "true"
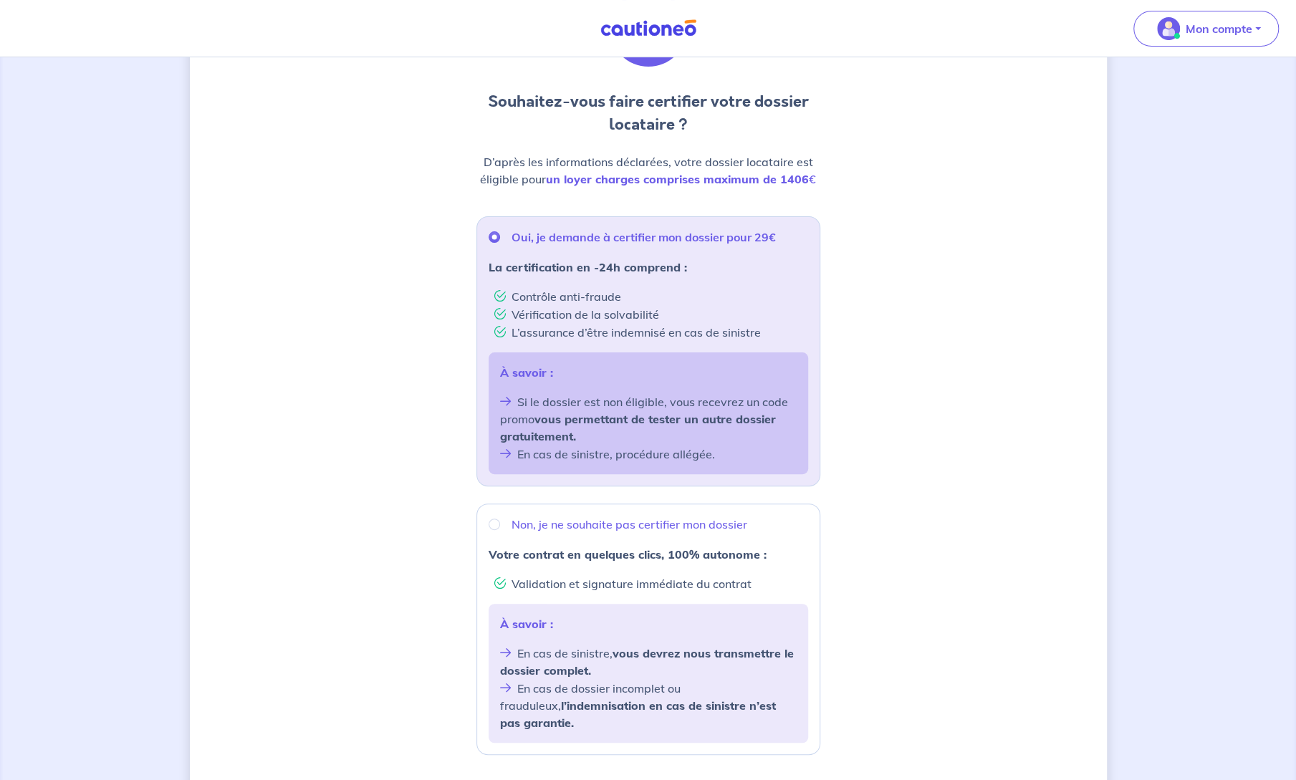
scroll to position [215, 0]
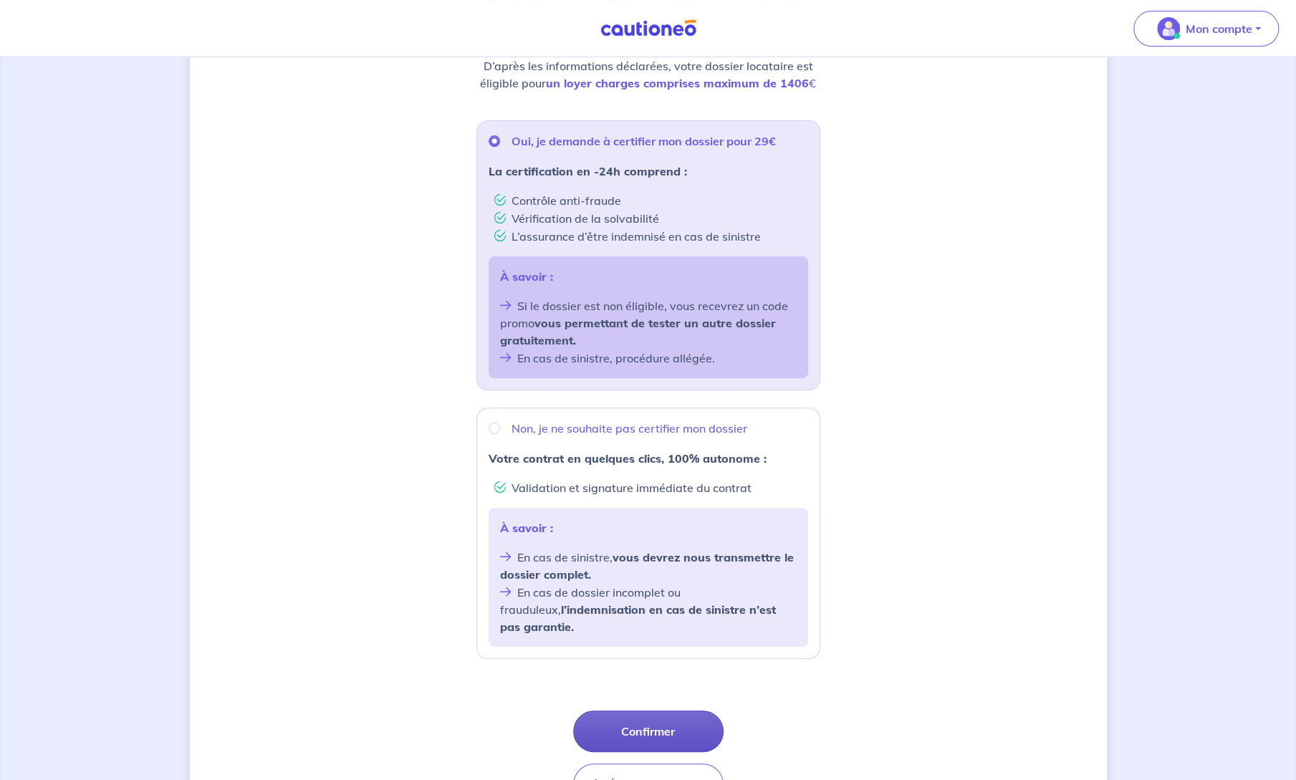
click at [631, 716] on button "Confirmer" at bounding box center [648, 732] width 150 height 42
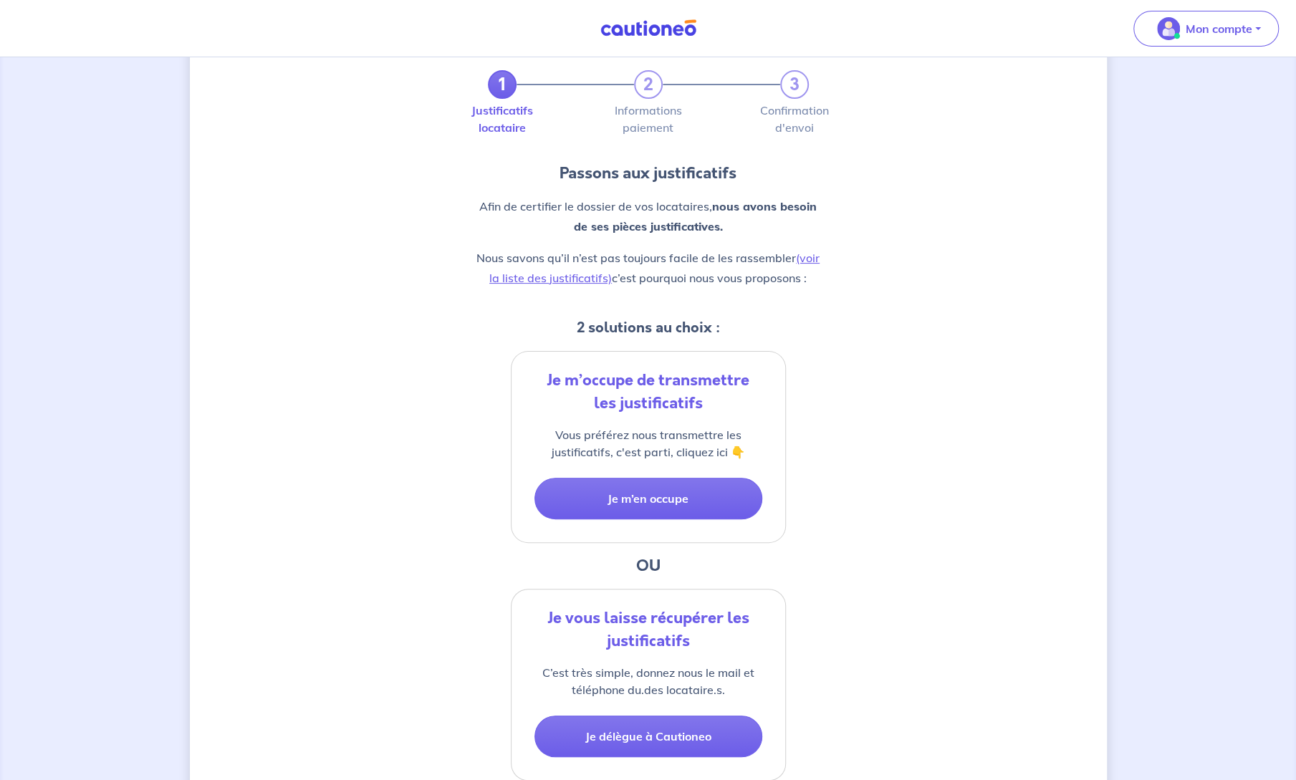
scroll to position [72, 0]
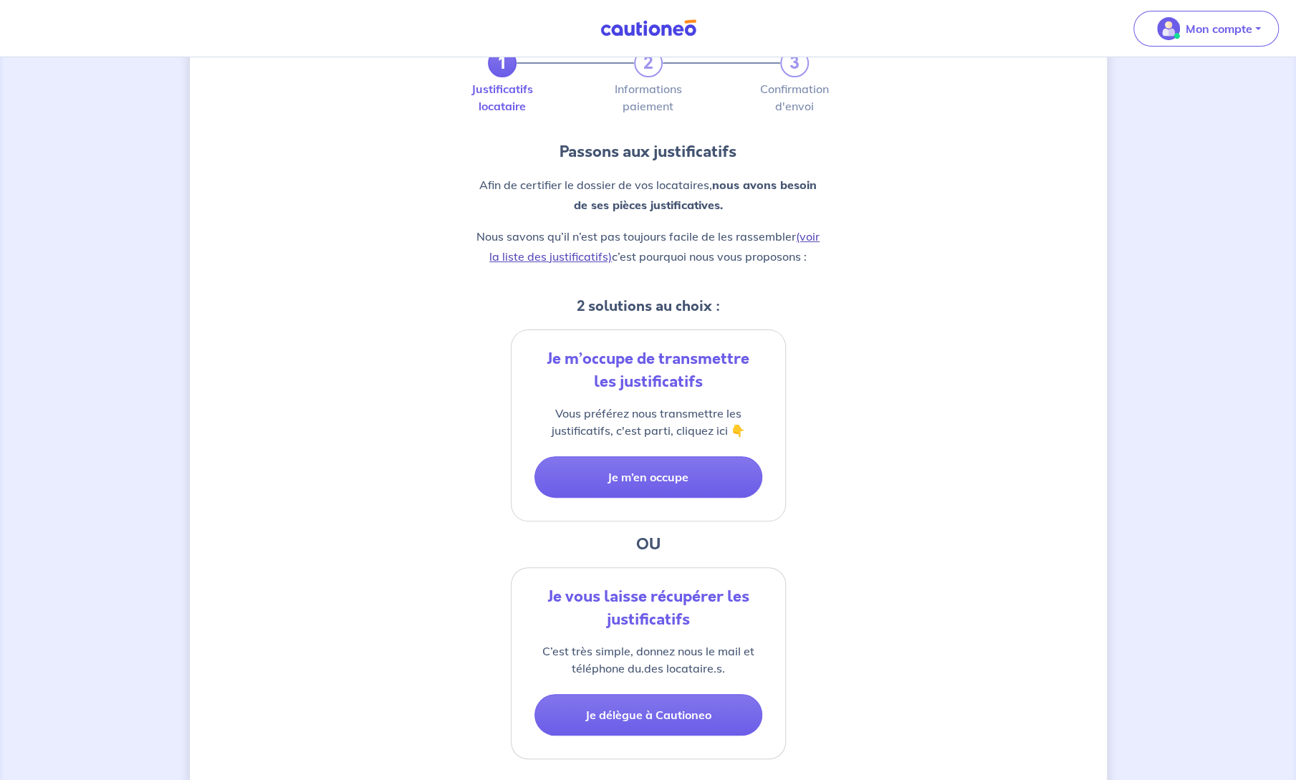
click at [577, 256] on link "(voir la liste des justificatifs)" at bounding box center [654, 246] width 330 height 34
click at [655, 484] on button "Je m’en occupe" at bounding box center [648, 477] width 228 height 42
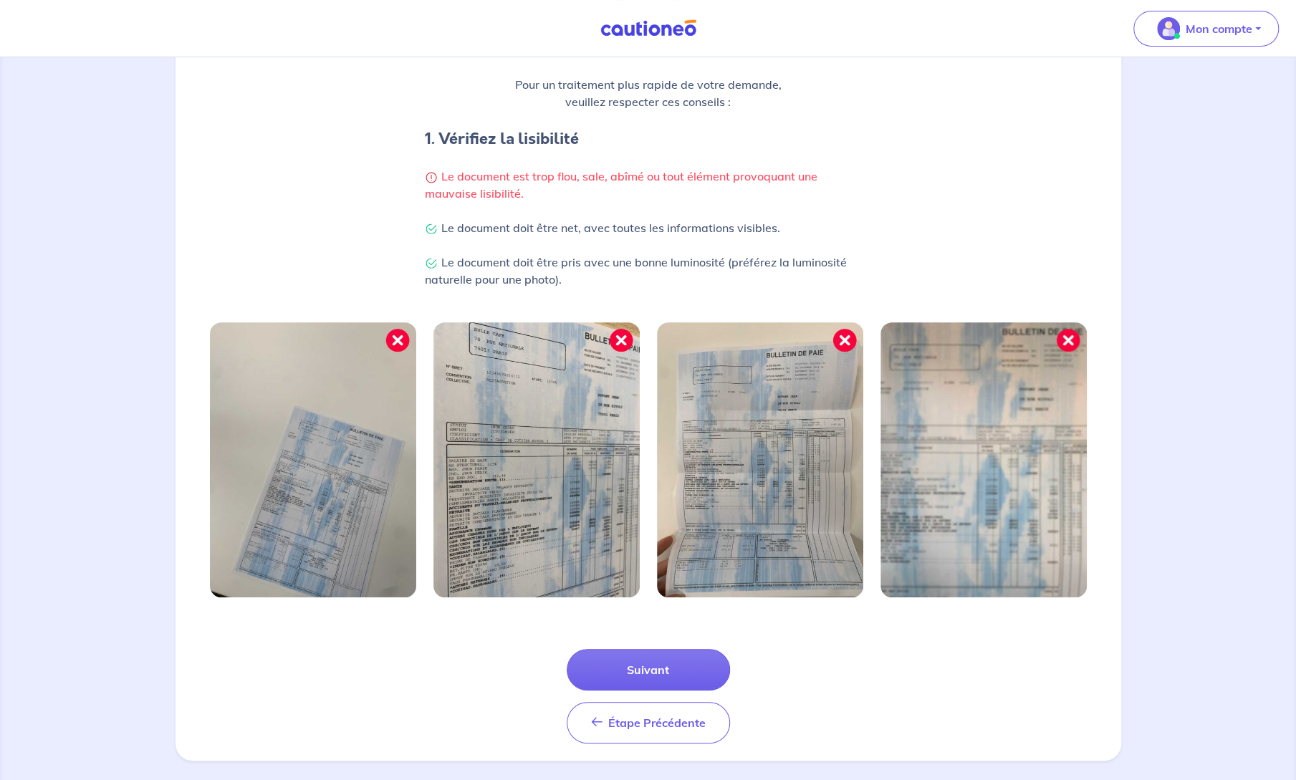
scroll to position [244, 0]
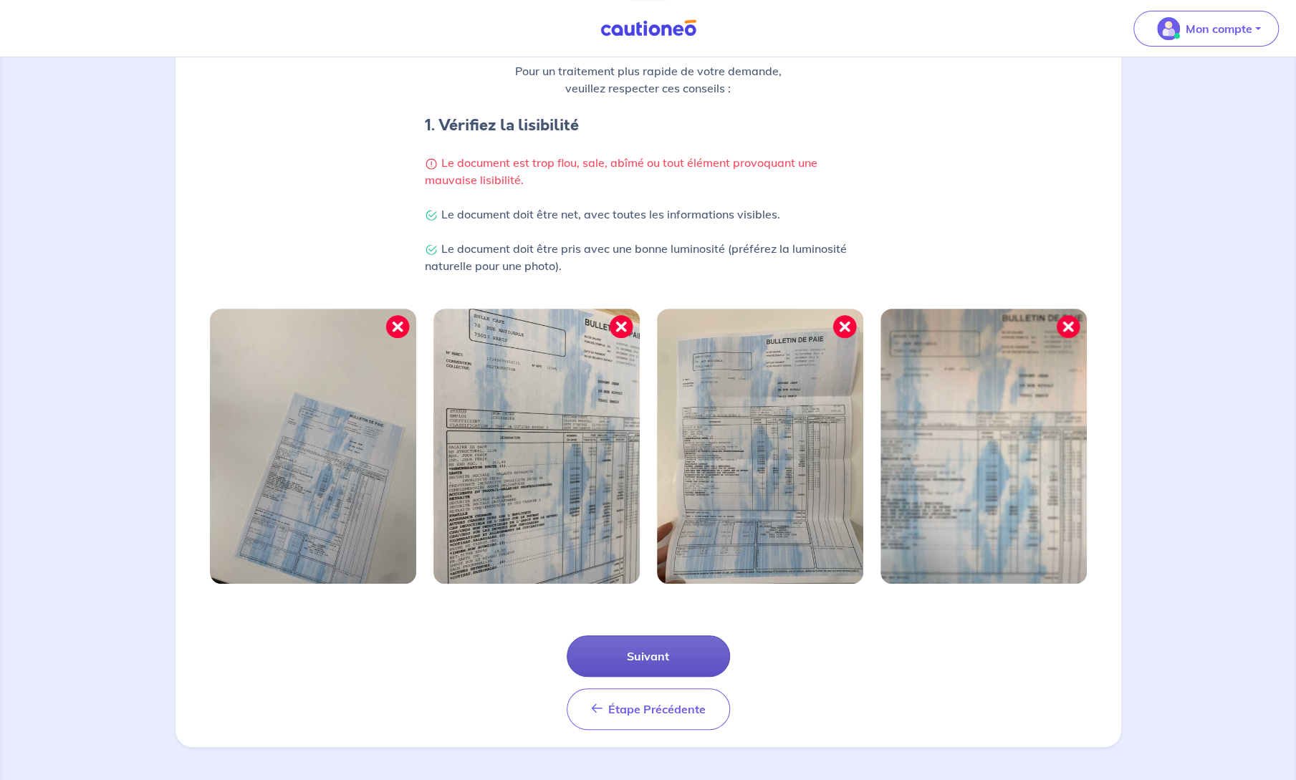
click at [665, 650] on button "Suivant" at bounding box center [648, 656] width 163 height 42
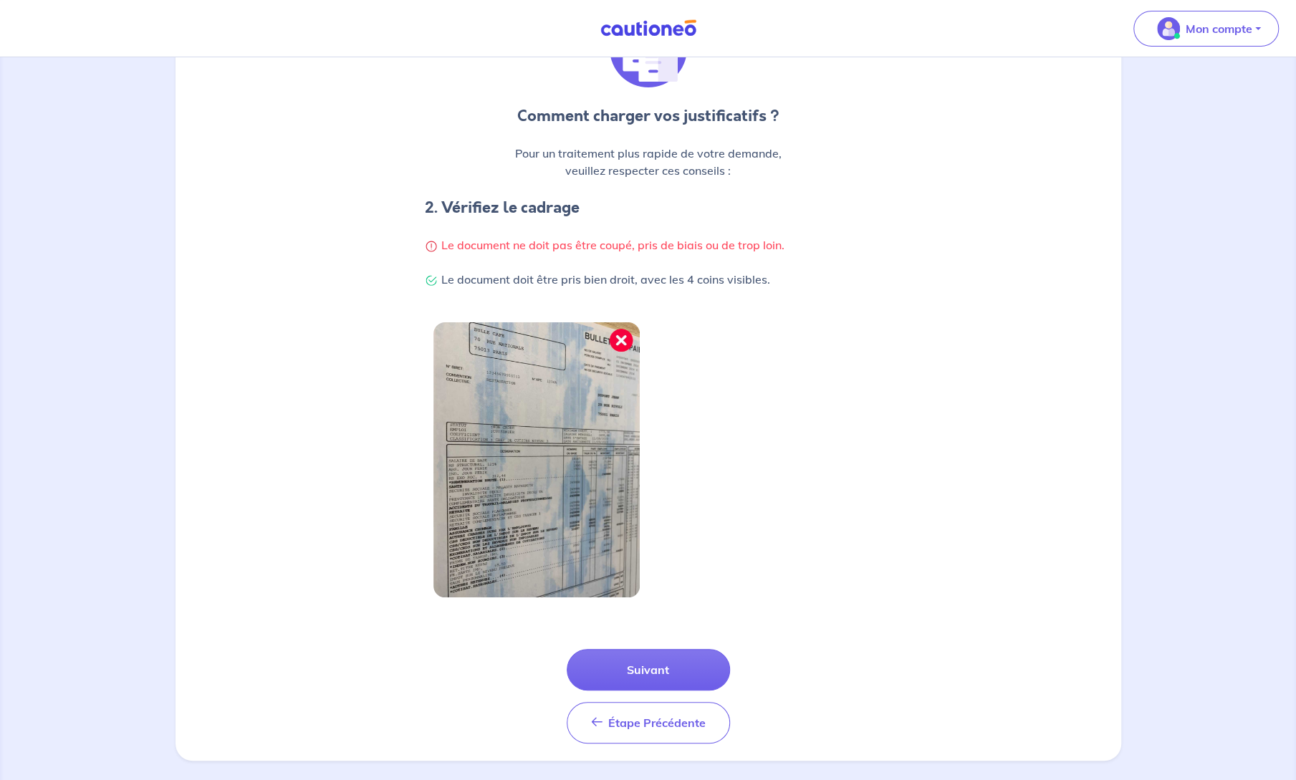
scroll to position [176, 0]
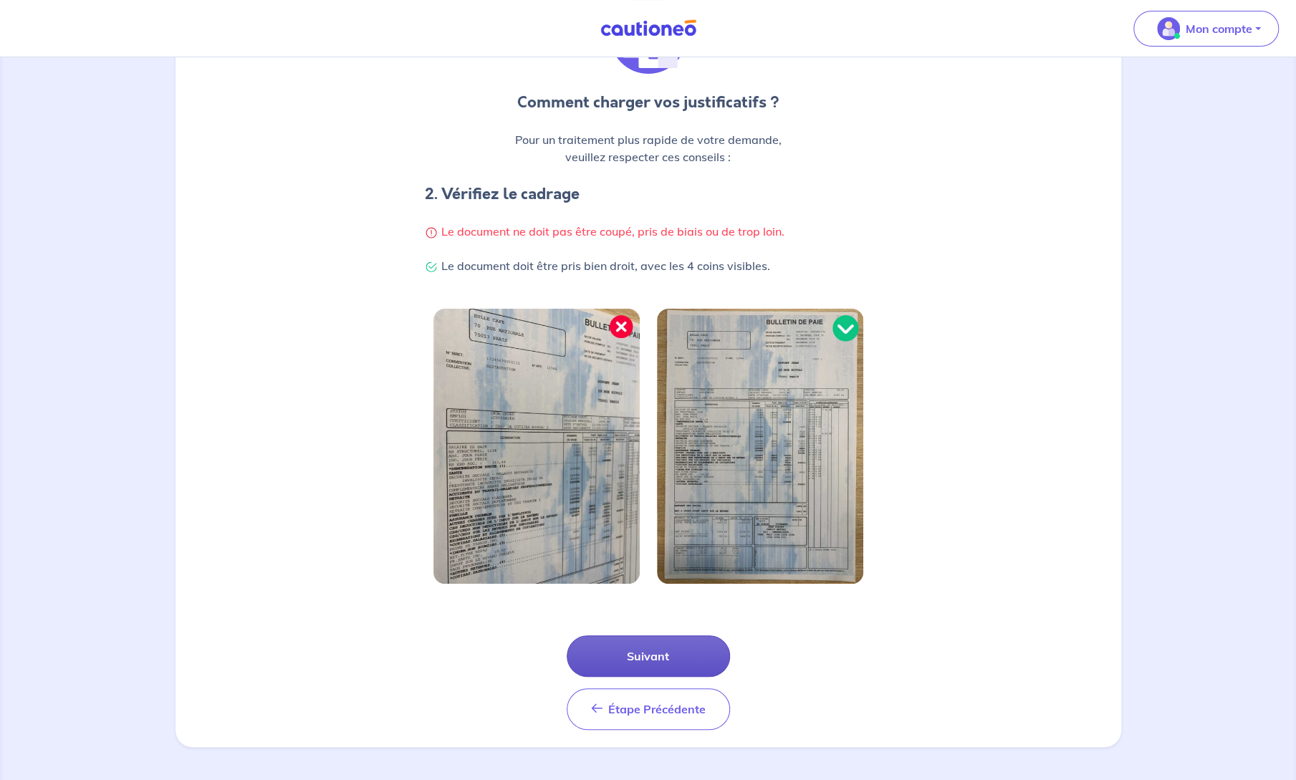
click at [670, 642] on button "Suivant" at bounding box center [648, 656] width 163 height 42
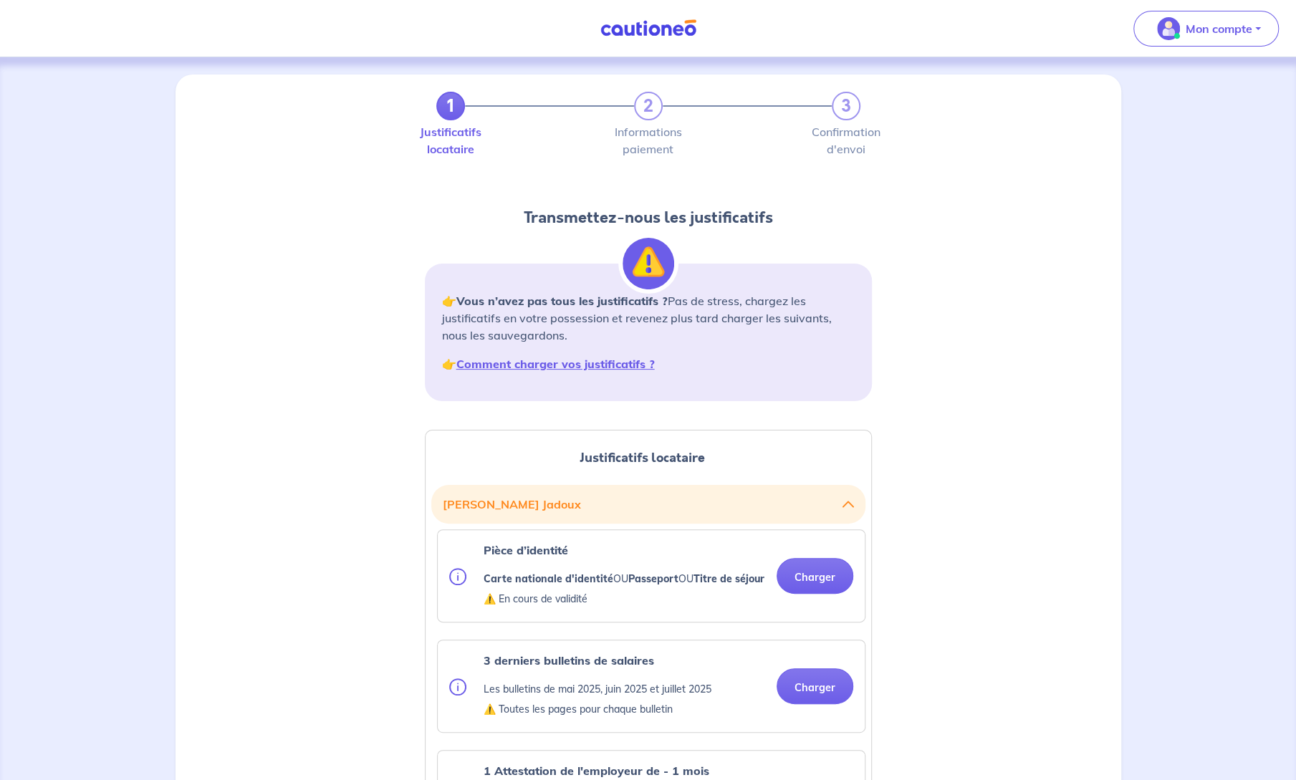
scroll to position [72, 0]
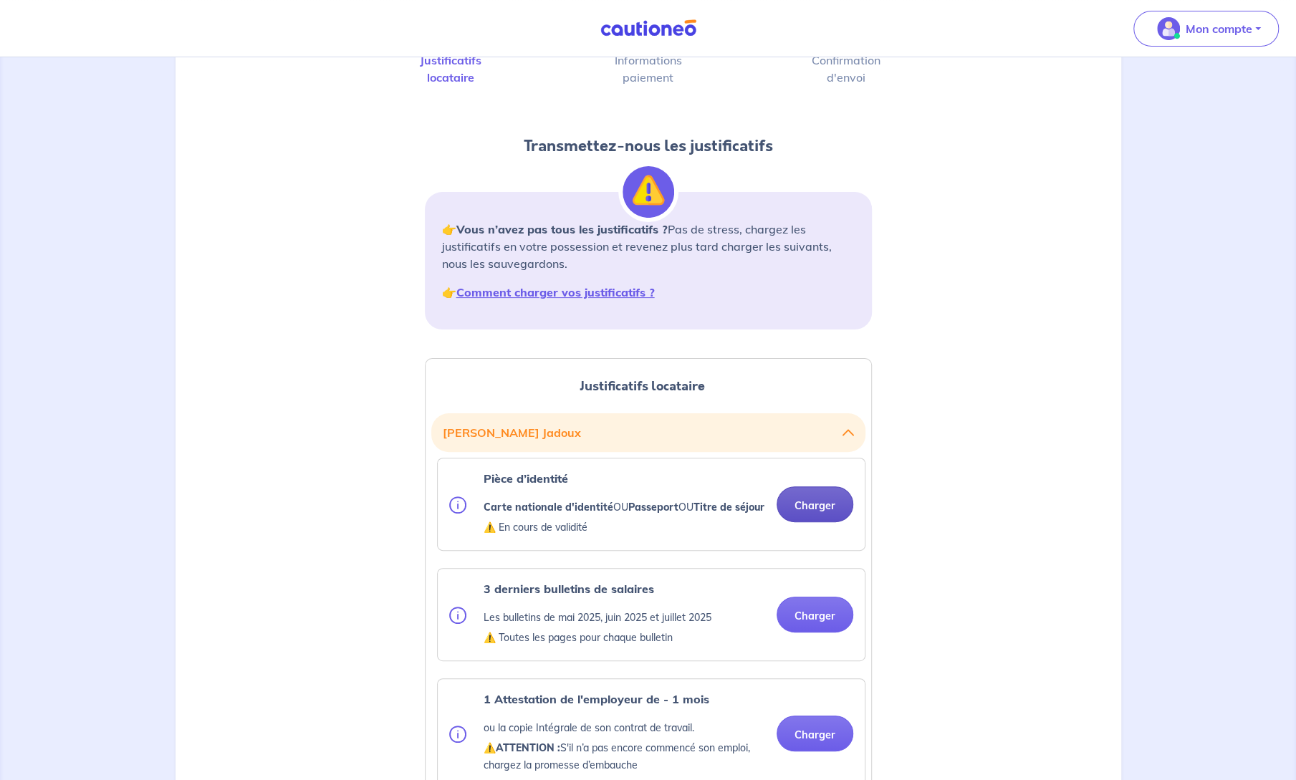
click at [812, 514] on button "Charger" at bounding box center [815, 504] width 77 height 36
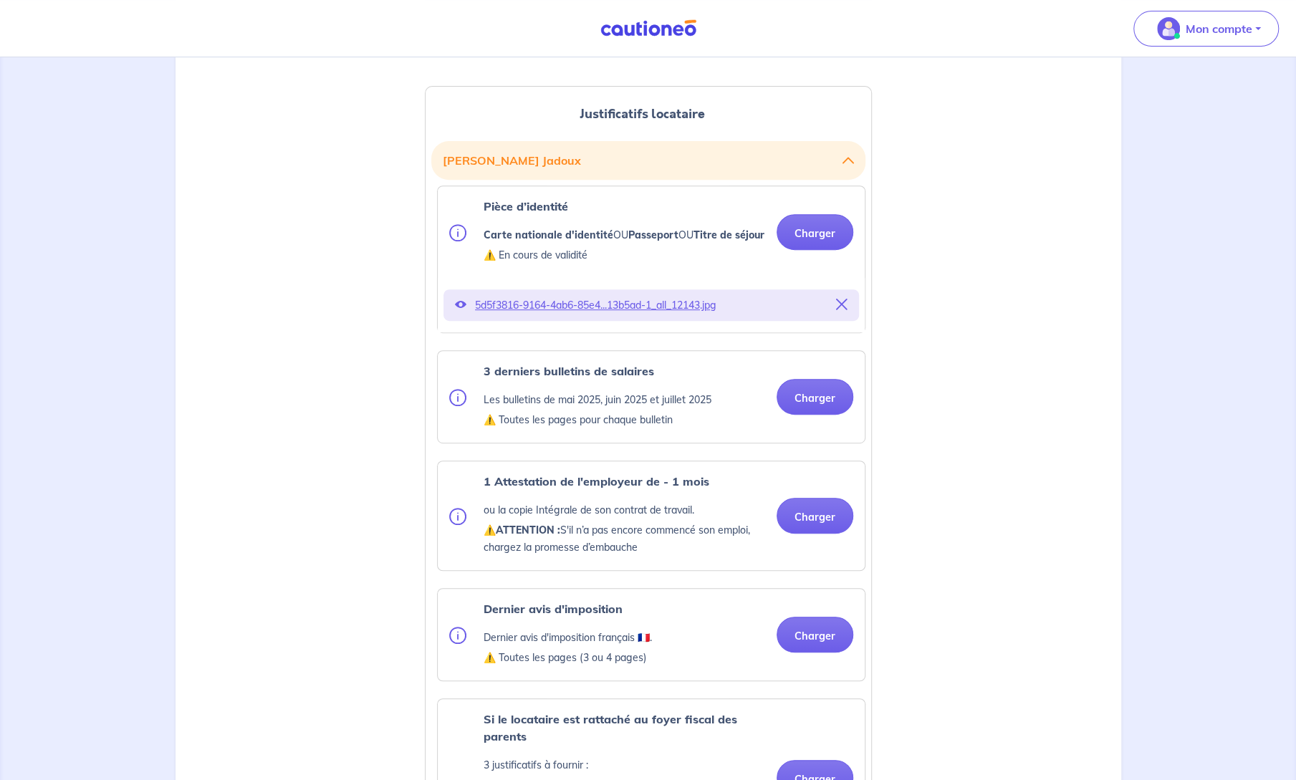
scroll to position [358, 0]
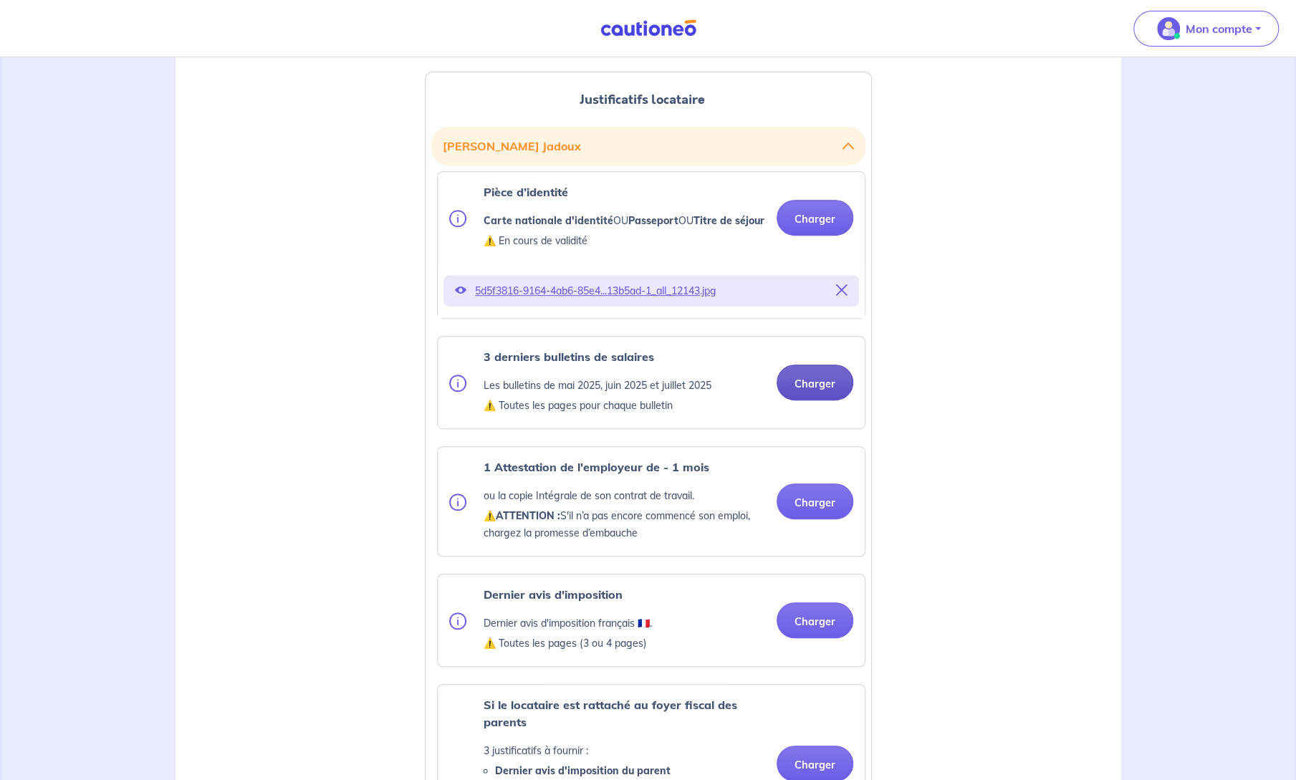
click at [817, 400] on button "Charger" at bounding box center [815, 383] width 77 height 36
click at [811, 400] on button "Charger" at bounding box center [815, 383] width 77 height 36
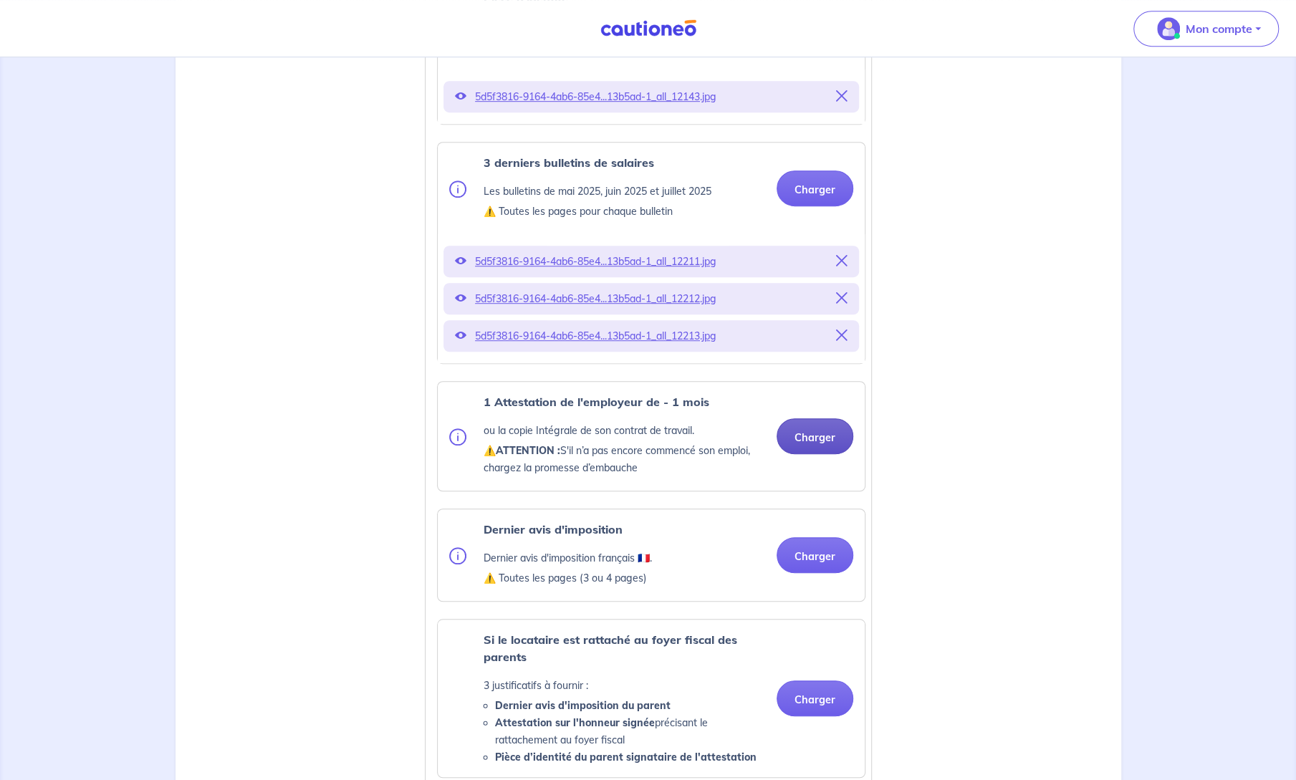
scroll to position [573, 0]
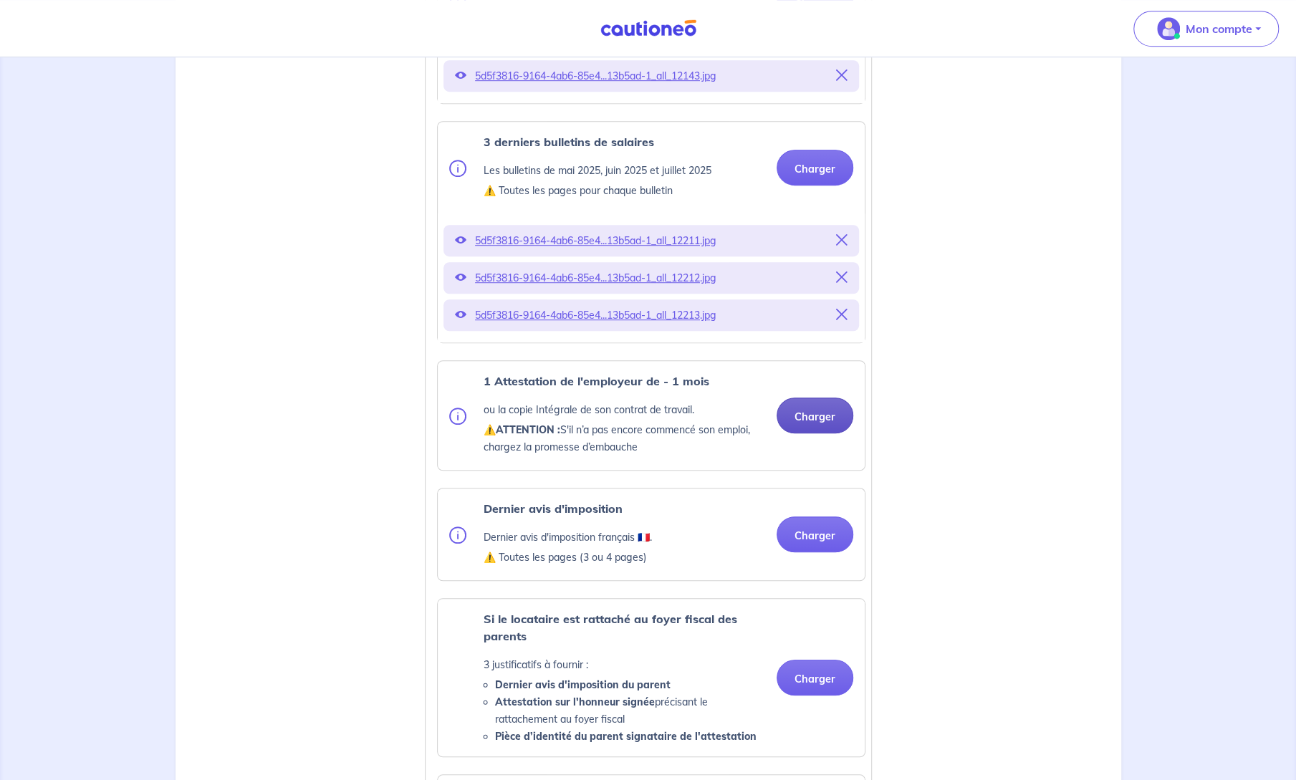
click at [822, 433] on button "Charger" at bounding box center [815, 416] width 77 height 36
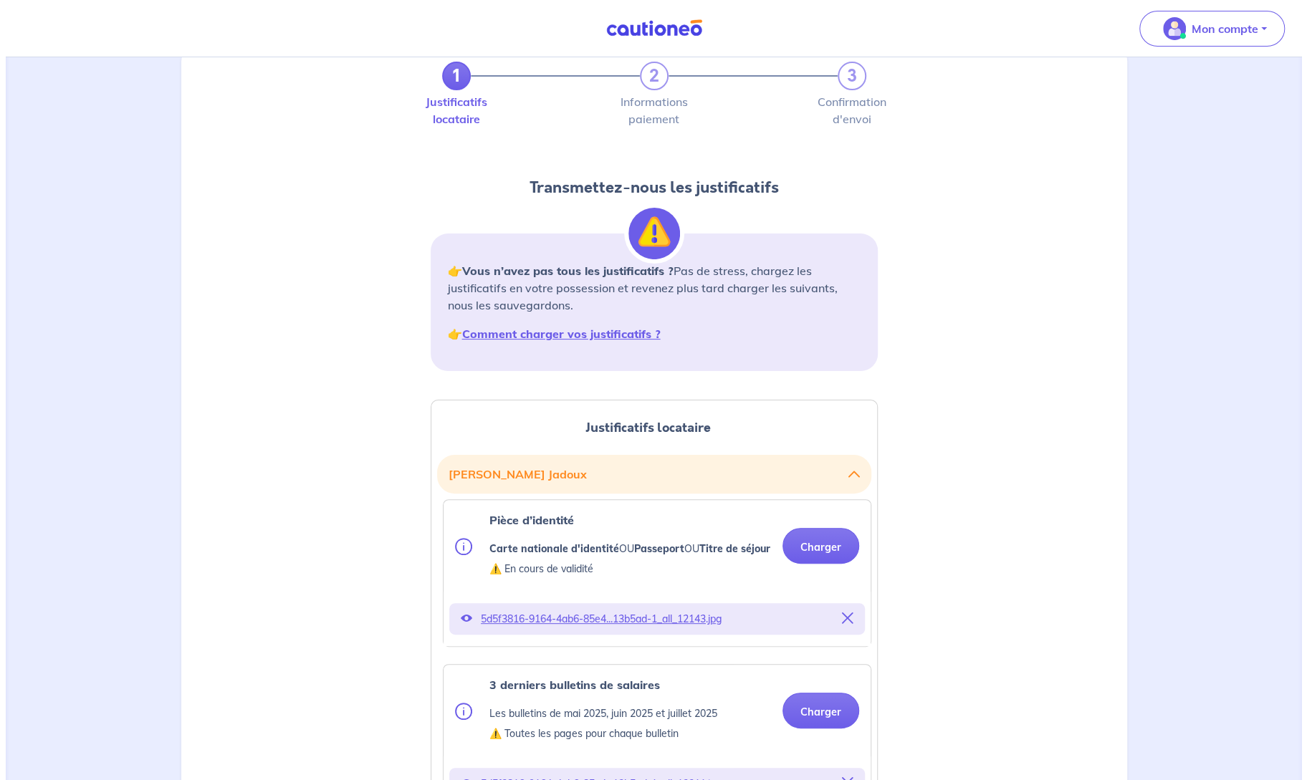
scroll to position [0, 0]
